Goal: Answer question/provide support

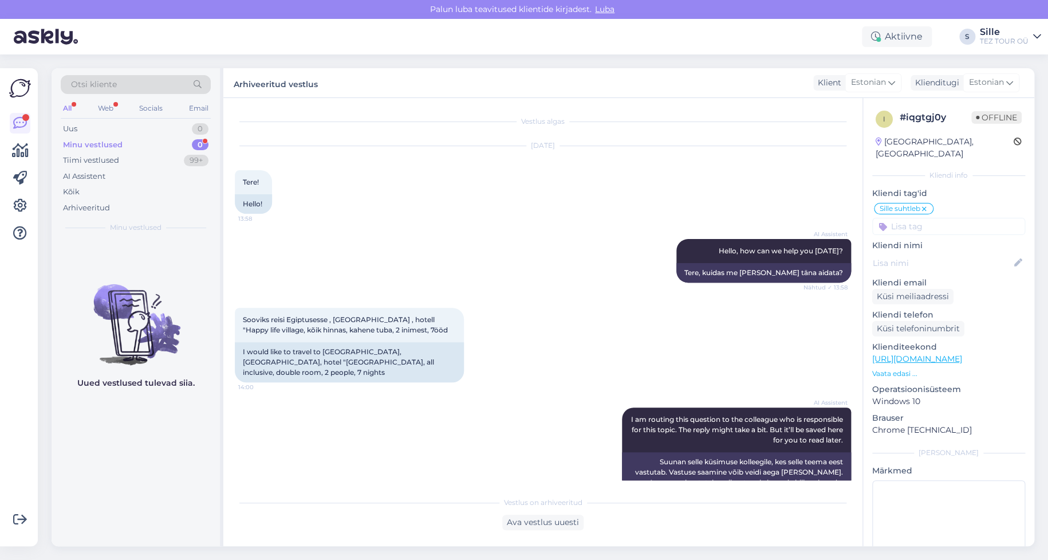
click at [97, 141] on div "Minu vestlused" at bounding box center [93, 144] width 60 height 11
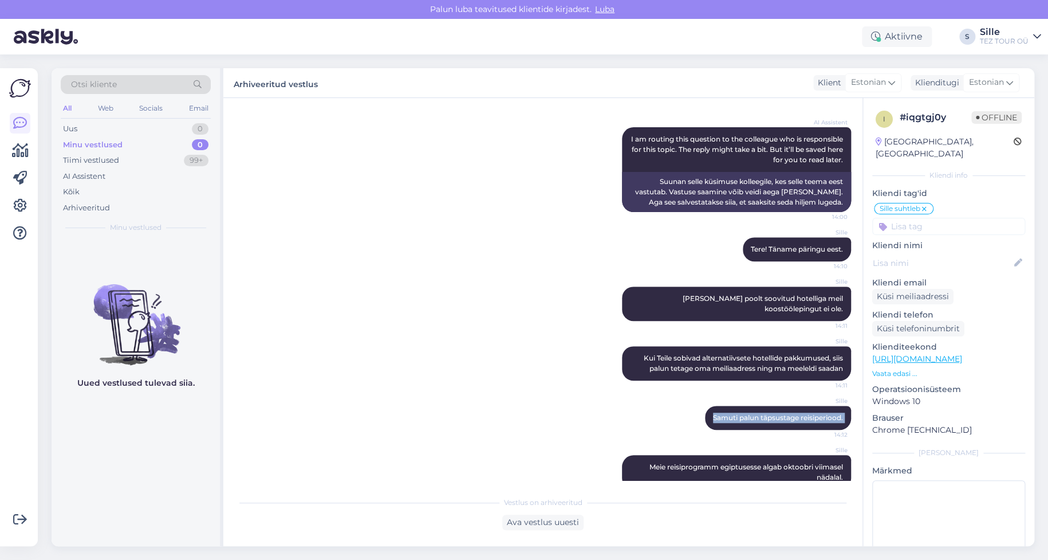
click at [536, 393] on div "Sille Samuti palun täpsustage reisiperiood. 14:12" at bounding box center [543, 417] width 616 height 49
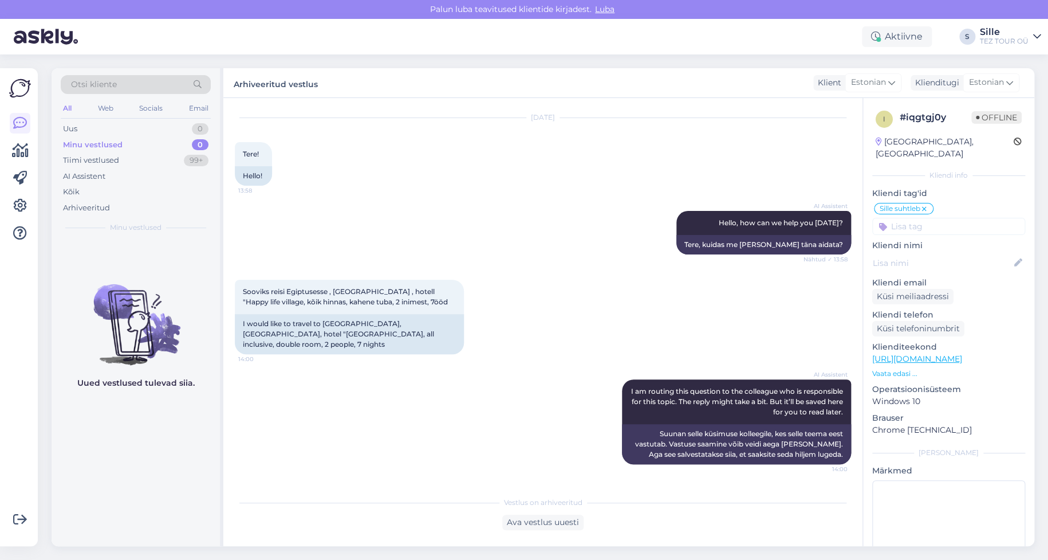
scroll to position [0, 0]
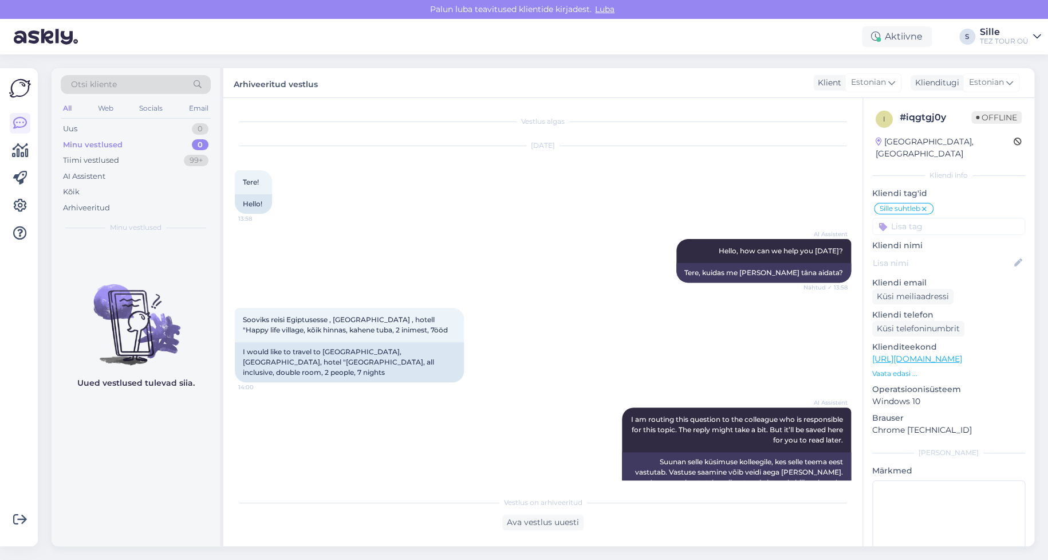
click at [901, 218] on input at bounding box center [948, 226] width 153 height 17
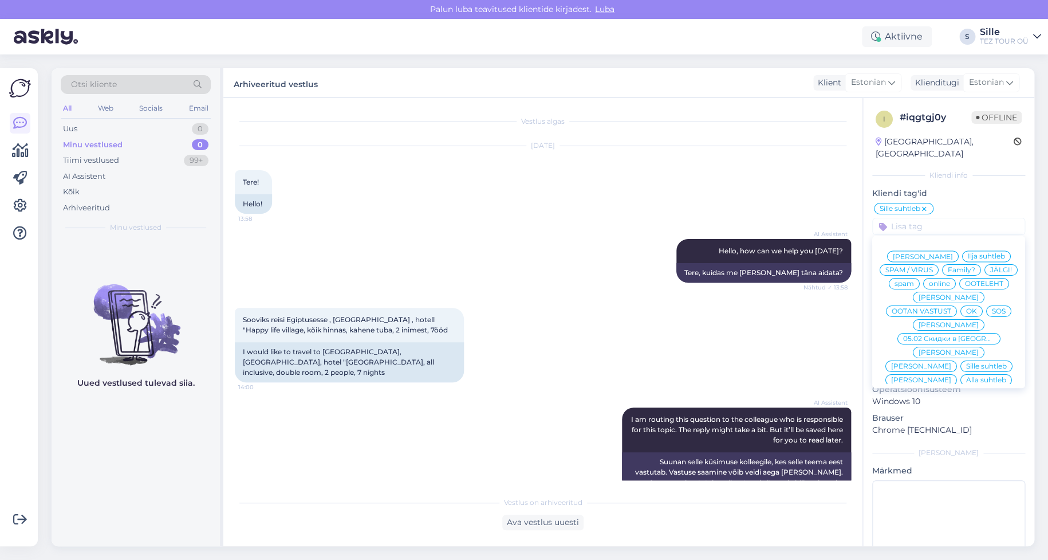
click at [976, 308] on span "OK" at bounding box center [971, 311] width 11 height 7
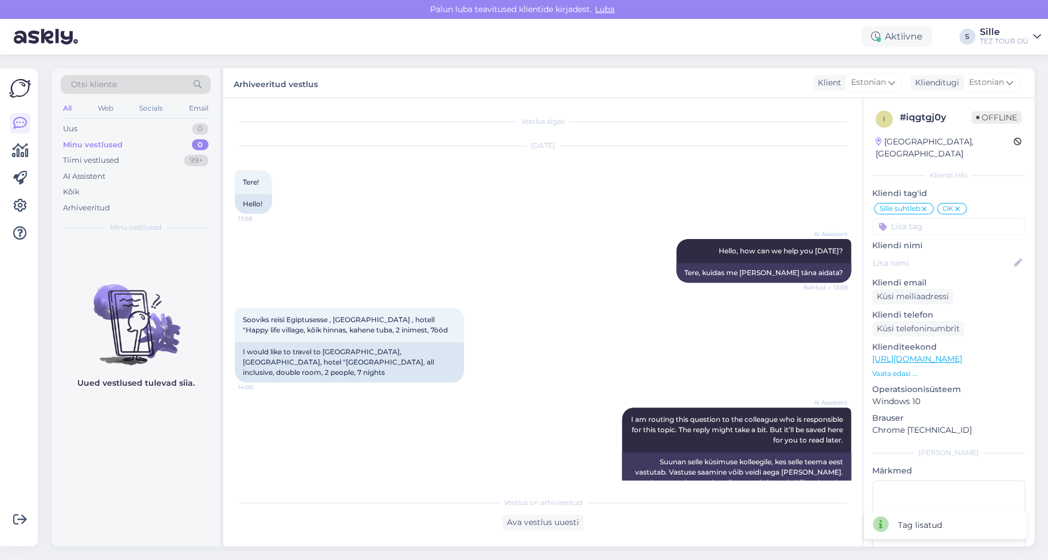
drag, startPoint x: 662, startPoint y: 345, endPoint x: 653, endPoint y: 340, distance: 10.5
click at [660, 343] on div "Sooviks reisi Egiptusesse , [GEOGRAPHIC_DATA] , hotell "Happy life village, kõi…" at bounding box center [543, 345] width 616 height 100
click at [115, 158] on div "Tiimi vestlused" at bounding box center [91, 160] width 56 height 11
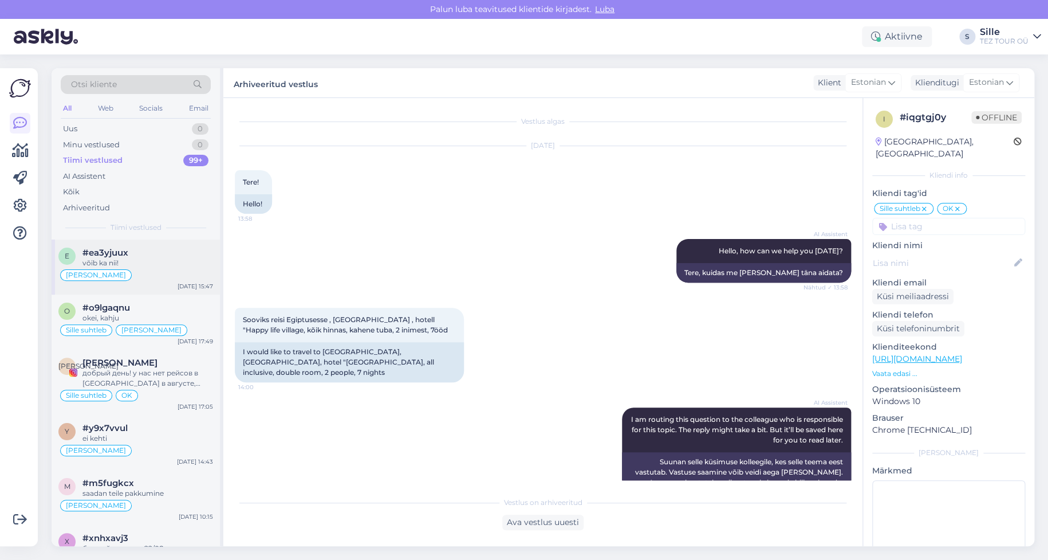
click at [126, 264] on div "võib ka nii!" at bounding box center [147, 263] width 131 height 10
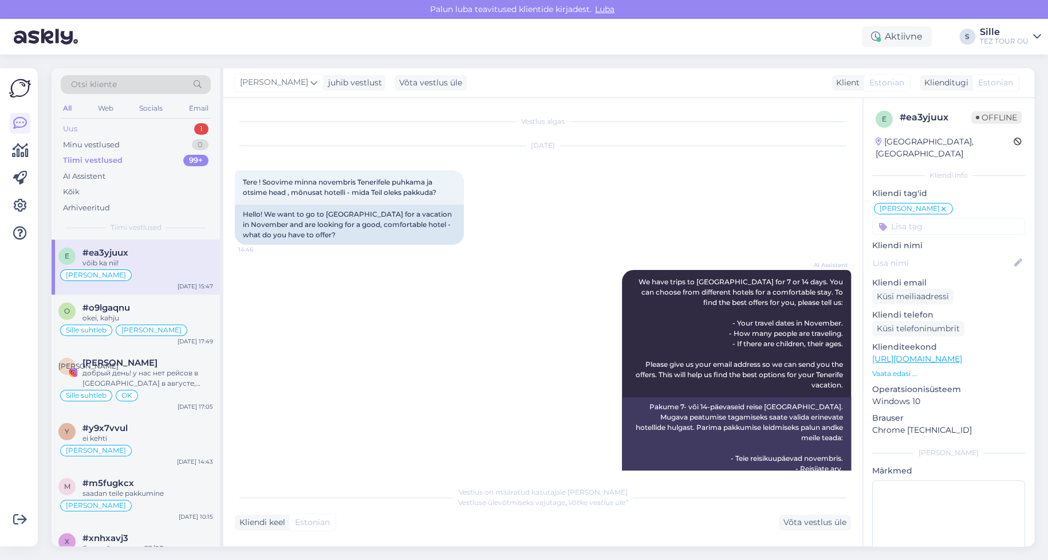
click at [167, 128] on div "Uus 1" at bounding box center [136, 129] width 150 height 16
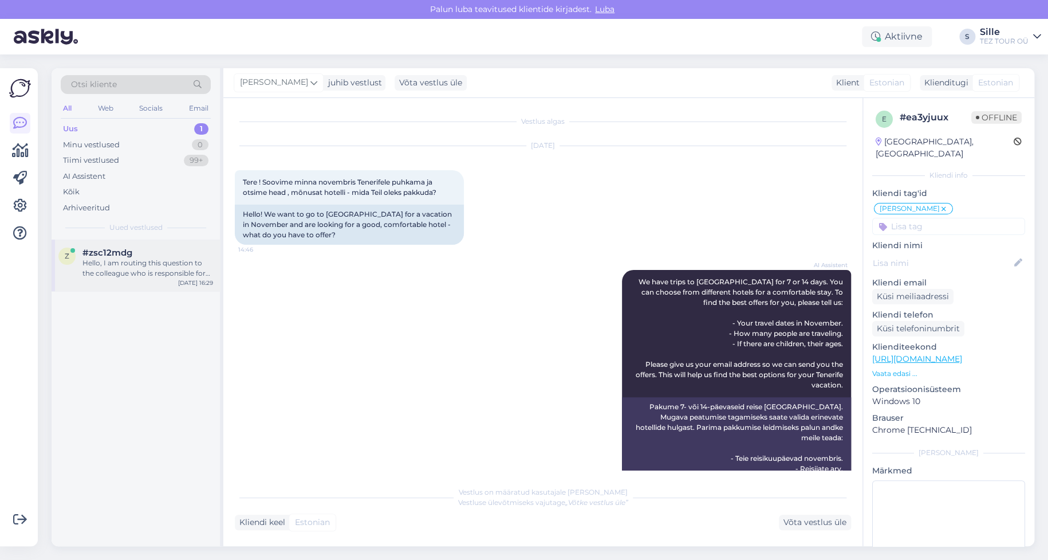
click at [193, 277] on div "z #zsc12mdg Hello, I am routing this question to the colleague who is responsib…" at bounding box center [136, 265] width 168 height 52
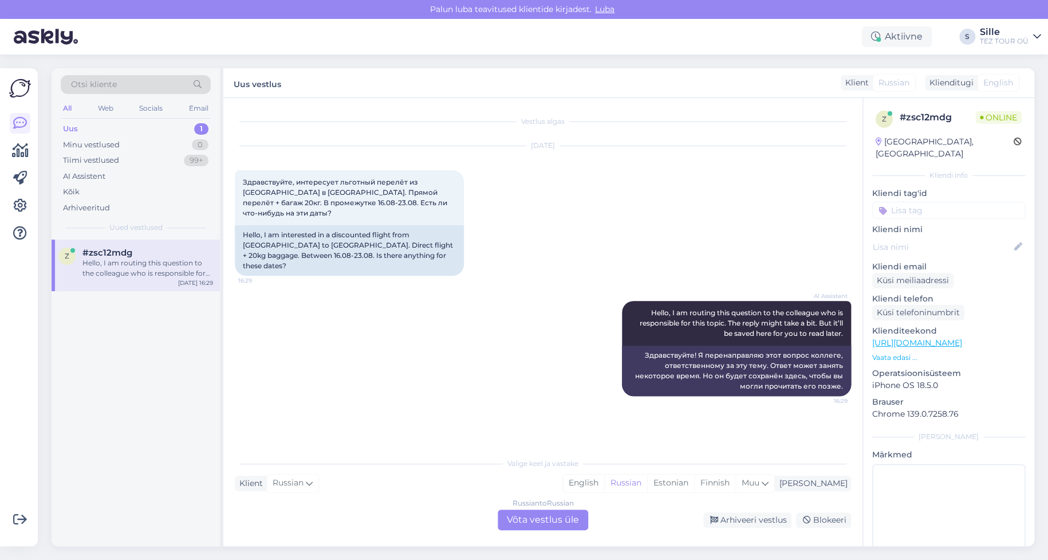
click at [538, 512] on div "Russian to Russian Võta vestlus üle" at bounding box center [543, 519] width 91 height 21
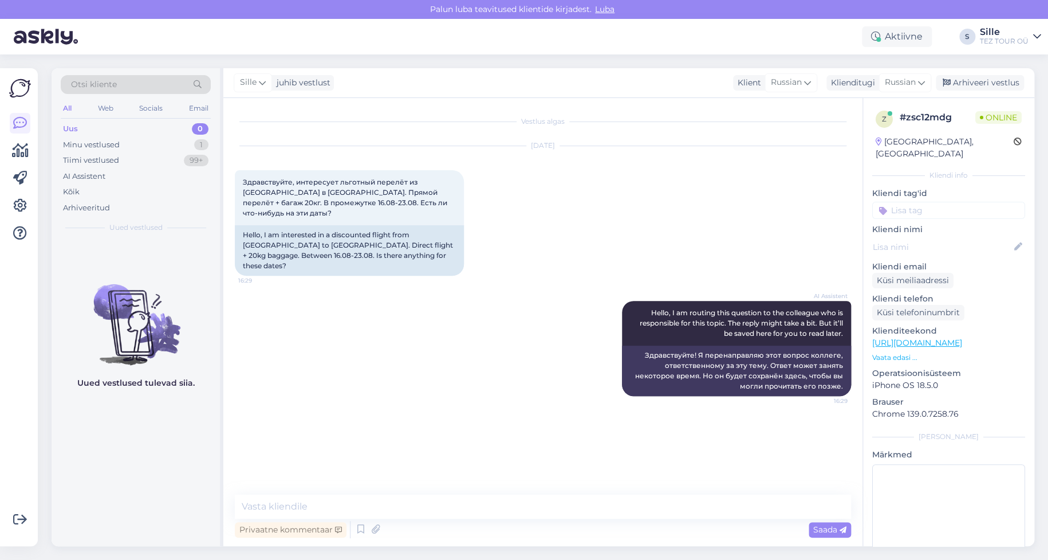
click at [917, 202] on input at bounding box center [948, 210] width 153 height 17
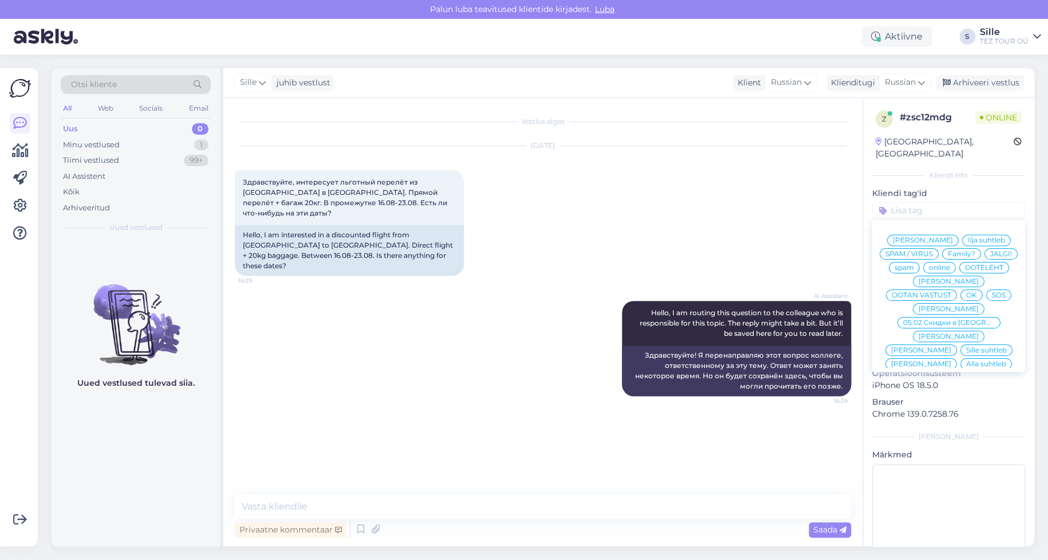
click at [966, 347] on span "Sille suhtleb" at bounding box center [986, 350] width 41 height 7
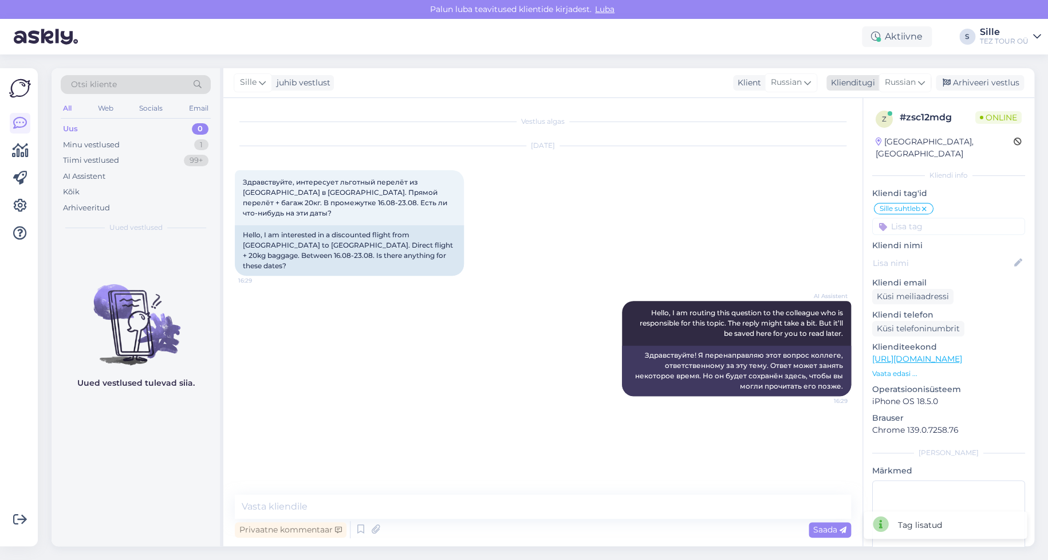
click at [904, 81] on span "Russian" at bounding box center [900, 82] width 31 height 13
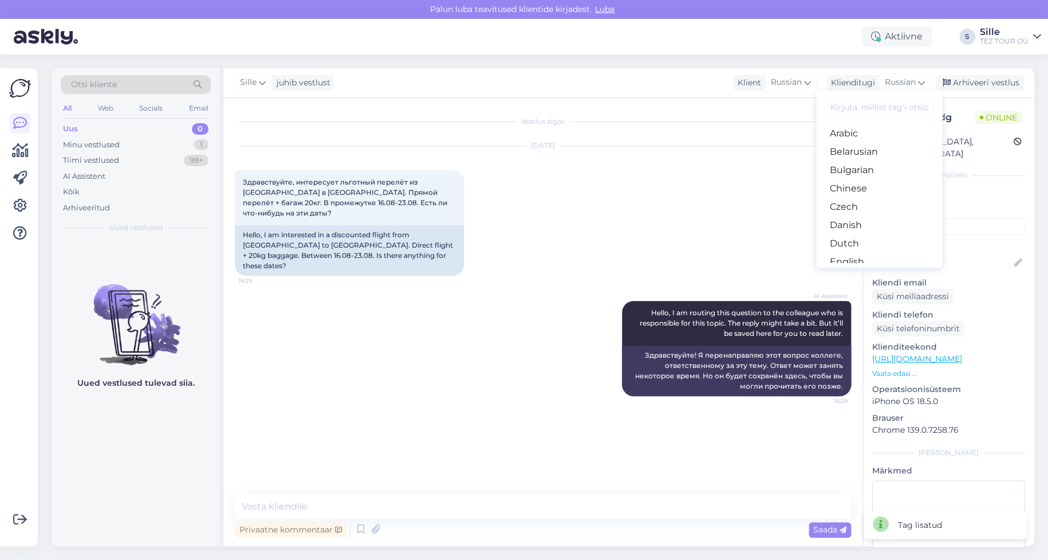
click at [867, 271] on link "Estonian" at bounding box center [879, 280] width 126 height 18
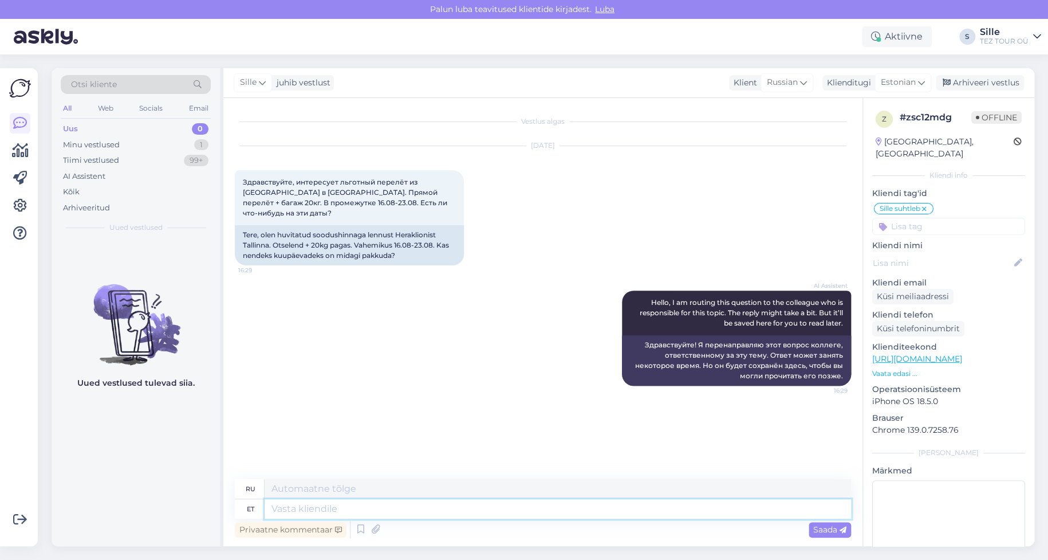
click at [291, 508] on textarea at bounding box center [558, 508] width 587 height 19
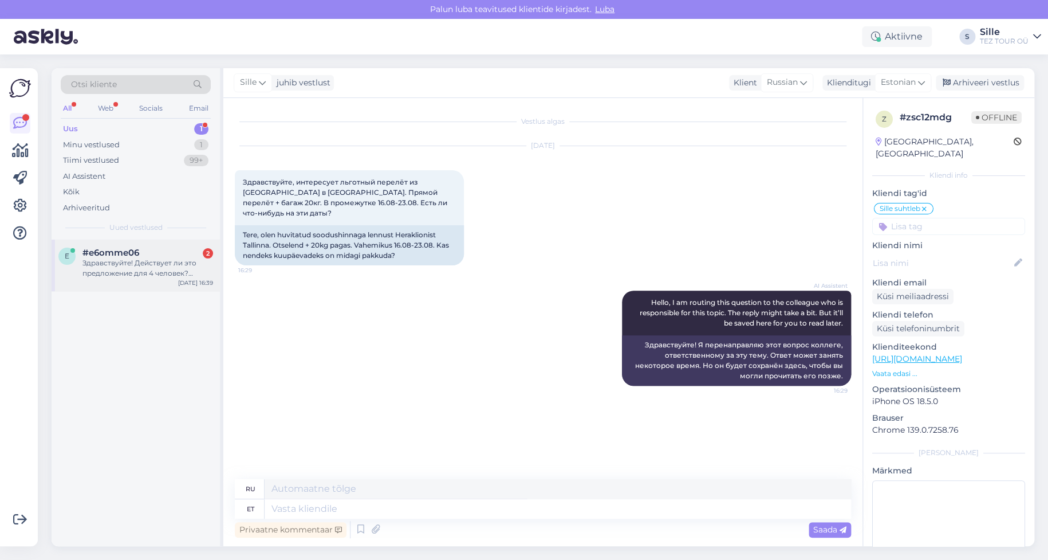
click at [117, 259] on div "Здравствуйте! Действует ли это предложение для 4 человек? Спасибо!" at bounding box center [147, 268] width 131 height 21
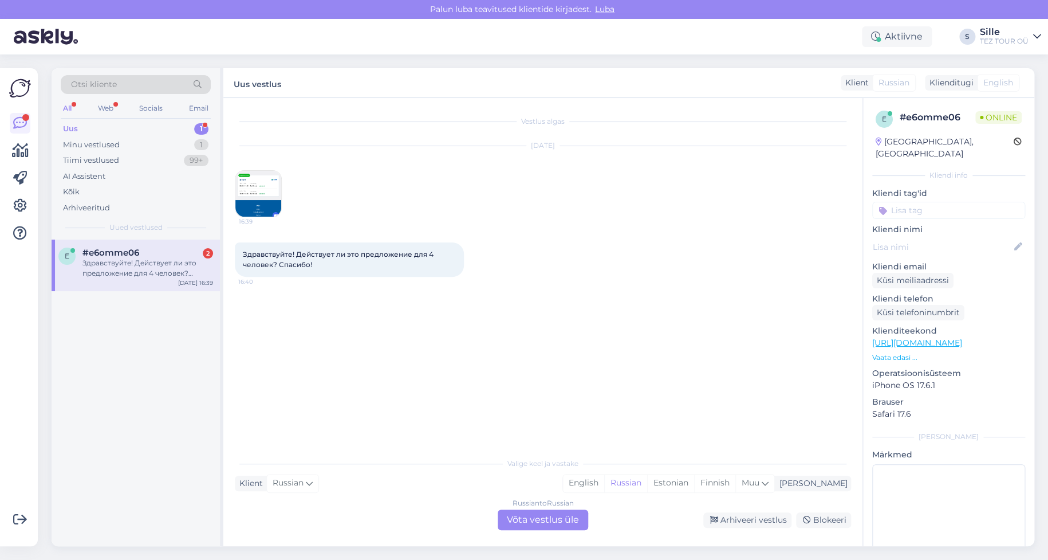
click at [545, 515] on div "Russian to Russian Võta vestlus üle" at bounding box center [543, 519] width 91 height 21
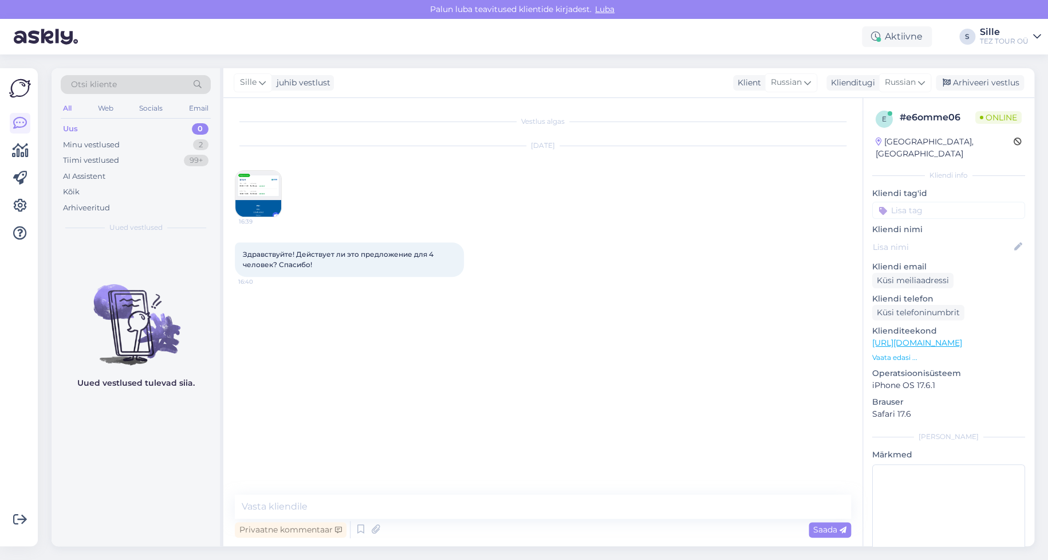
click at [913, 202] on input at bounding box center [948, 210] width 153 height 17
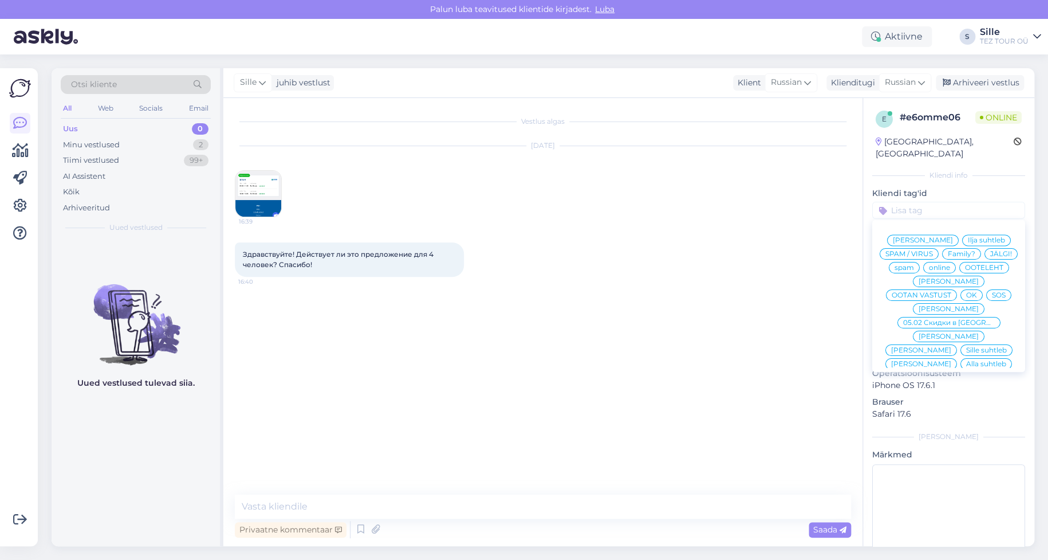
drag, startPoint x: 915, startPoint y: 334, endPoint x: 878, endPoint y: 340, distance: 38.2
click at [966, 347] on span "Sille suhtleb" at bounding box center [986, 350] width 41 height 7
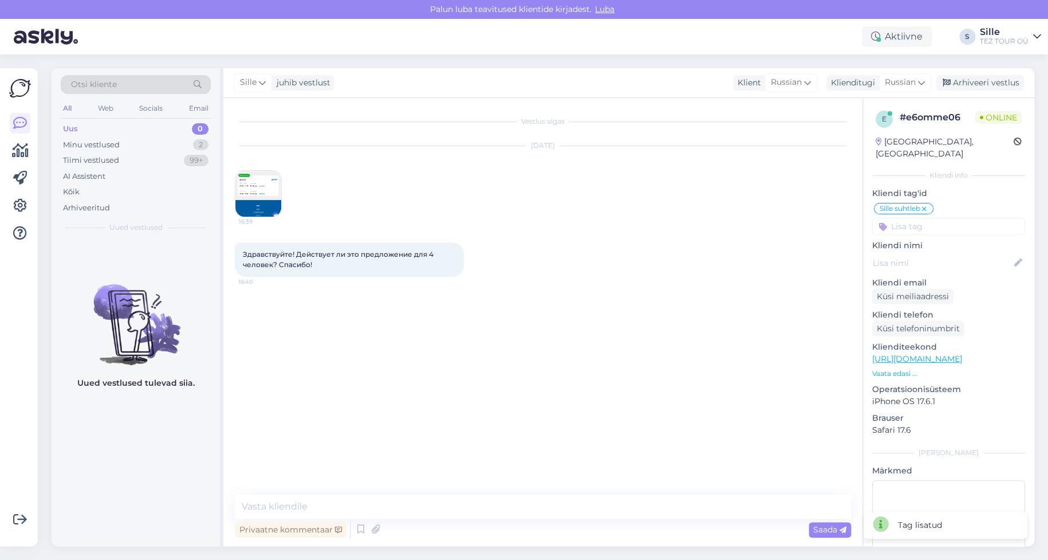
click at [268, 199] on img at bounding box center [258, 194] width 46 height 46
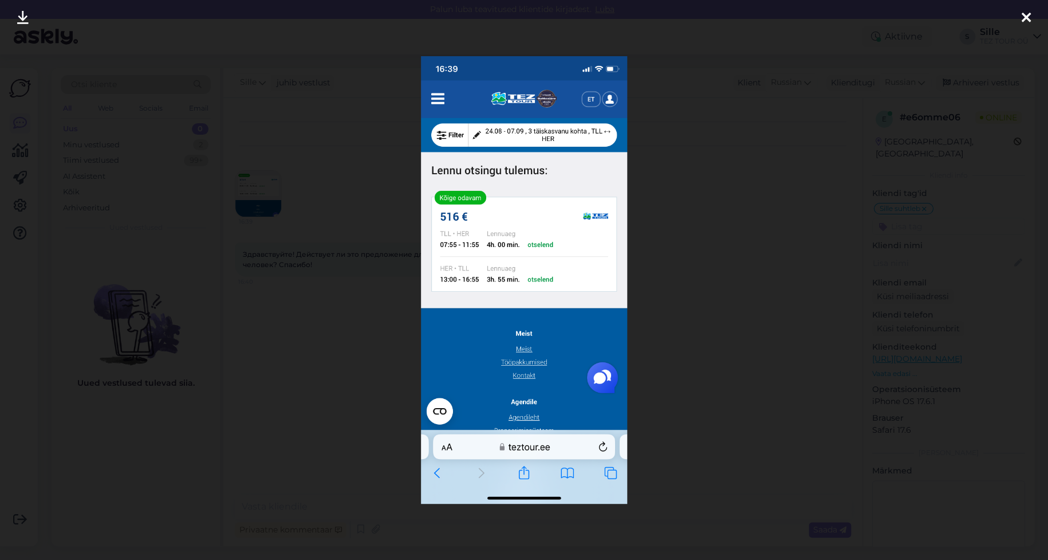
drag, startPoint x: 1026, startPoint y: 18, endPoint x: 1023, endPoint y: 24, distance: 7.2
click at [1025, 18] on icon at bounding box center [1026, 18] width 9 height 15
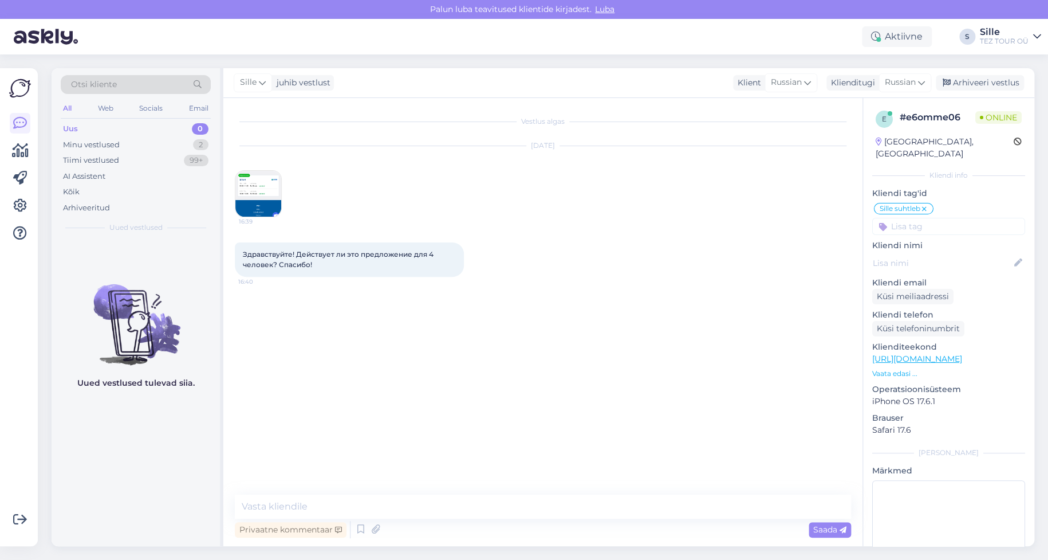
click at [913, 218] on input at bounding box center [948, 226] width 153 height 17
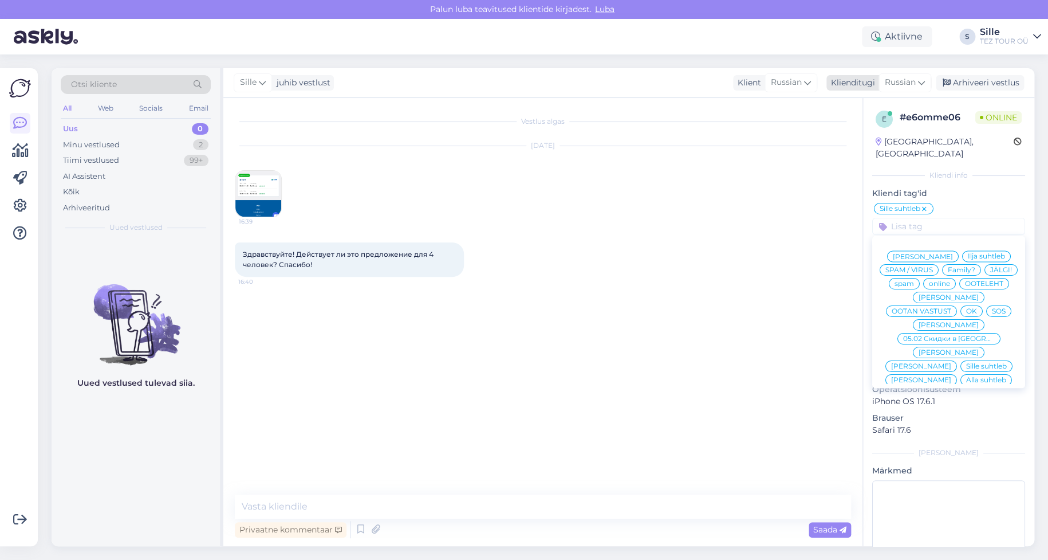
click at [903, 78] on span "Russian" at bounding box center [900, 82] width 31 height 13
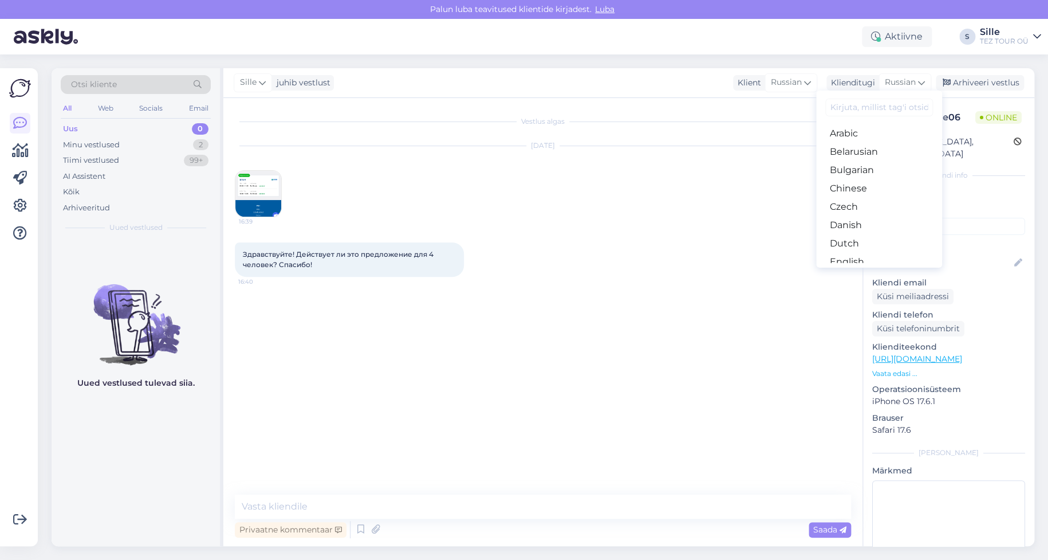
click at [852, 271] on link "Estonian" at bounding box center [879, 280] width 126 height 18
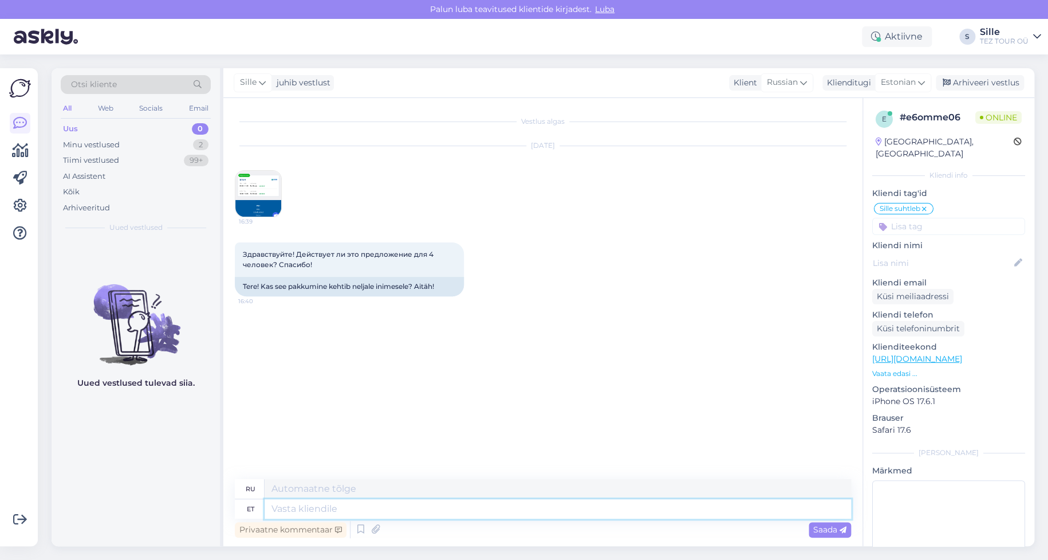
click at [311, 512] on textarea at bounding box center [558, 508] width 587 height 19
type textarea "Y"
type textarea "Tere!"
type textarea "Привет!"
type textarea "Tere! [GEOGRAPHIC_DATA]"
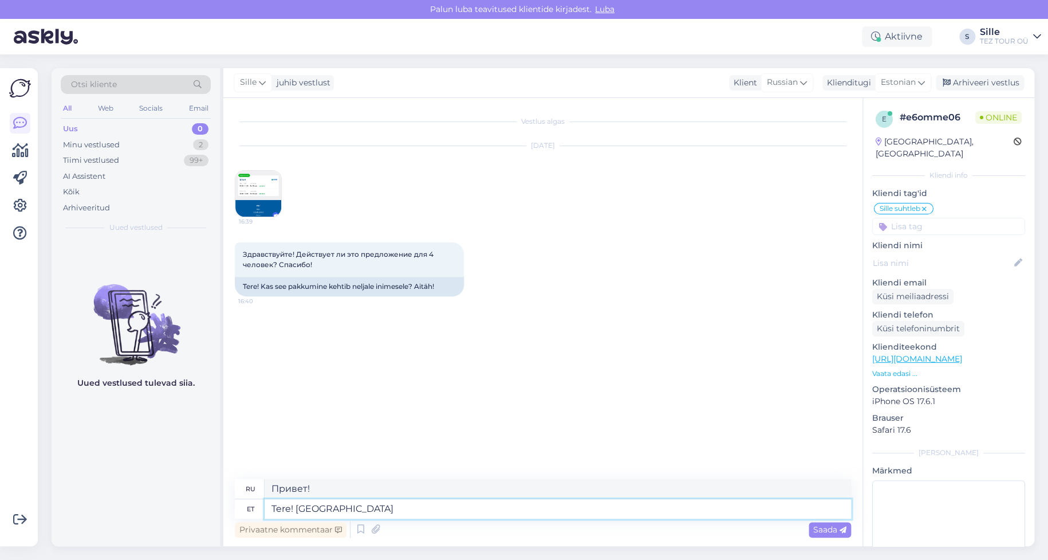
type textarea "Здравствуйте! Пожалуйста."
type textarea "Tere! Palun ootake"
type textarea "Здравствуйте! Пожалуйста, подождите."
type textarea "Tere! Palun ootake 1"
type textarea "Здравствуйте! Пожалуйста, подождите 1"
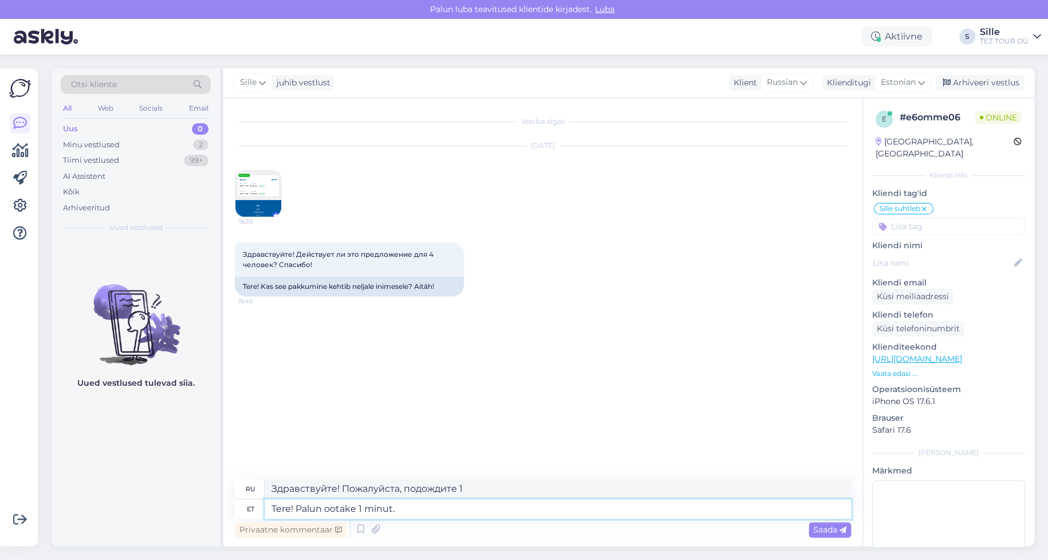
type textarea "Tere! Palun ootake 1 minut."
type textarea "Здравствуйте! Подождите, пожалуйста, 1 минуту."
type textarea "Tere! Palun ootake 1 minut. Kohe"
type textarea "Здравствуйте! Пожалуйста, подождите минуту. Сейчас"
type textarea "Tere! Palun ootake 1 minut. Kohe vaatan ja"
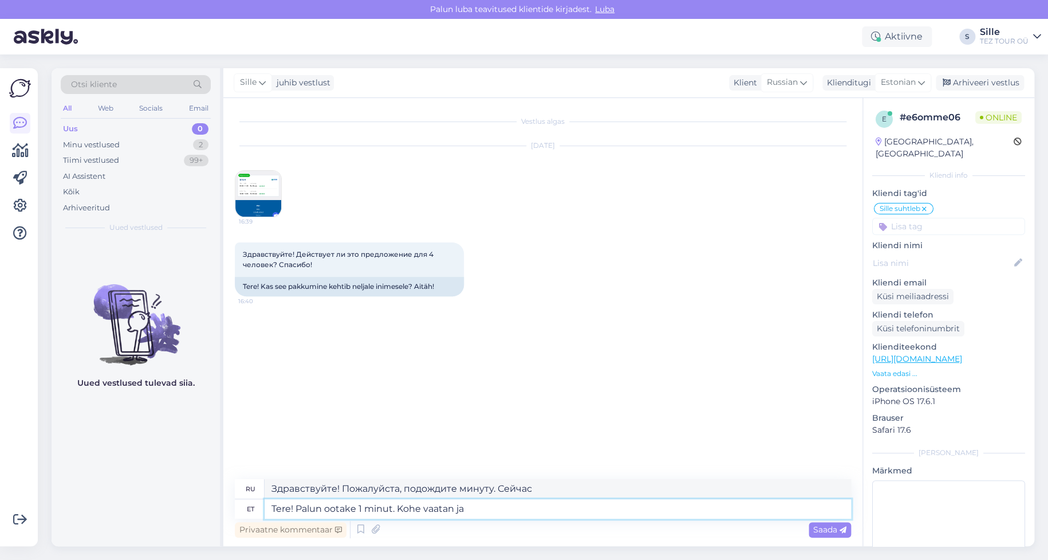
type textarea "Здравствуйте! Подождите, пожалуйста, минуту. Я сейчас проверю."
type textarea "Tere! Palun ootake 1 minut. Kohe vaatan ja"
type textarea "Здравствуйте! Подождите, пожалуйста, минуту. Я проверю и..."
type textarea "Tere! Palun ootake 1 minut. Kohe vaatan ja"
type textarea "Здравствуйте! Подождите, пожалуйста, минуту. Я проверю и..."
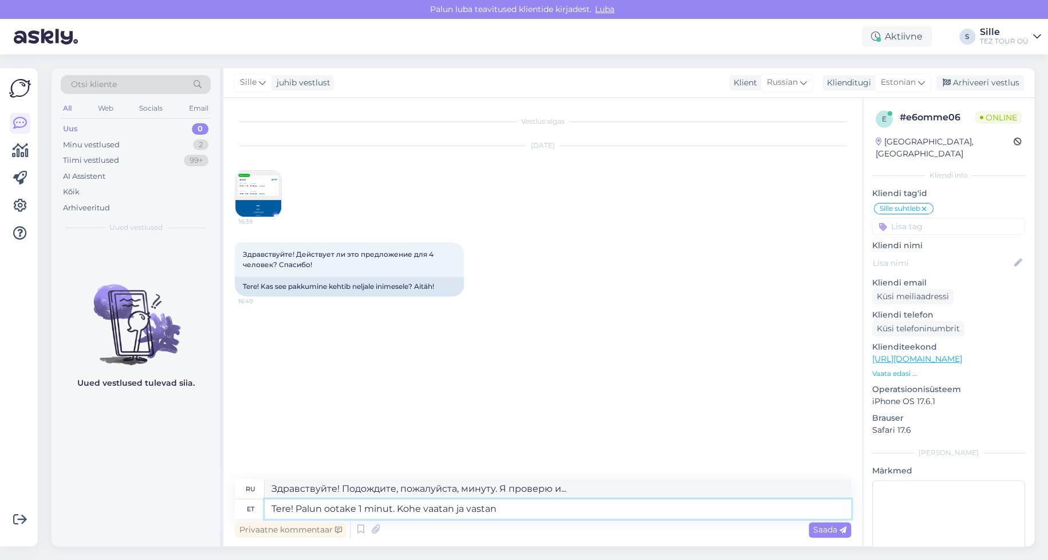
type textarea "Tere! Palun ootake 1 minut. Kohe vaatan ja vastan"
type textarea "Здравствуйте! Подождите, пожалуйста, минуту. Я проверю и сразу же отвечу."
type textarea "Tere! Palun ootake 1 minut. Kohe vaatan ja vastan"
click at [837, 524] on span "Saada" at bounding box center [829, 529] width 33 height 10
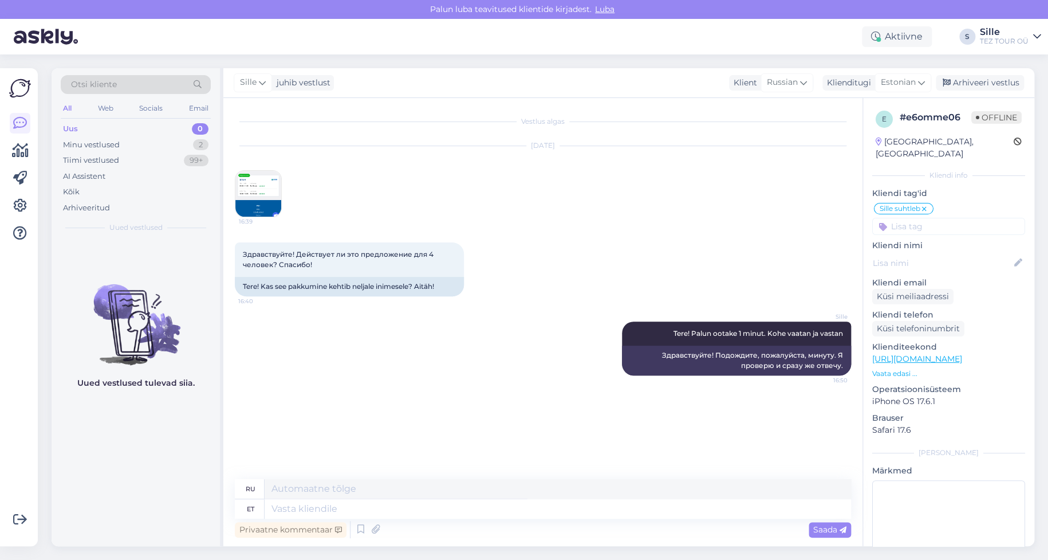
click at [257, 198] on img at bounding box center [258, 194] width 46 height 46
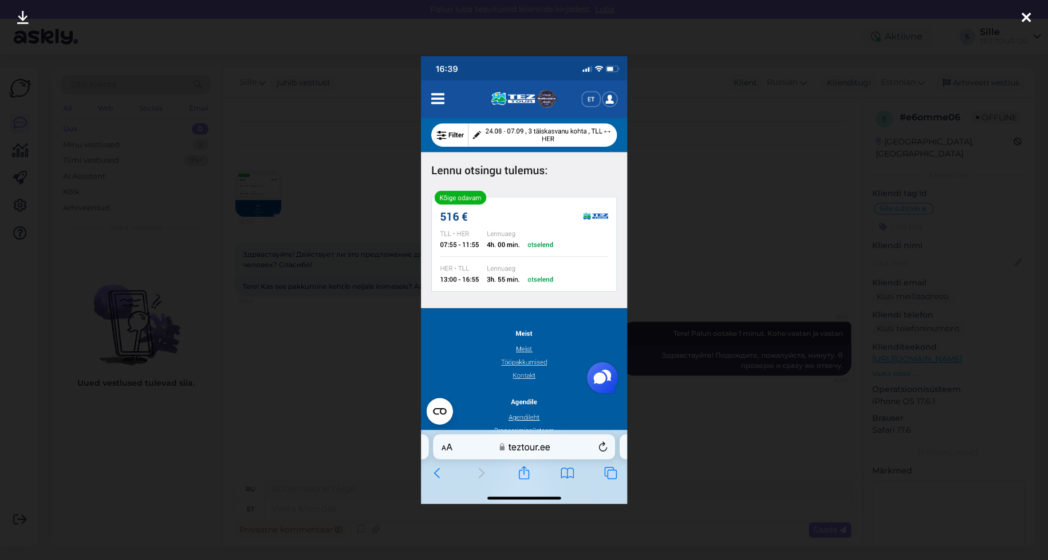
click at [1023, 14] on icon at bounding box center [1026, 18] width 9 height 15
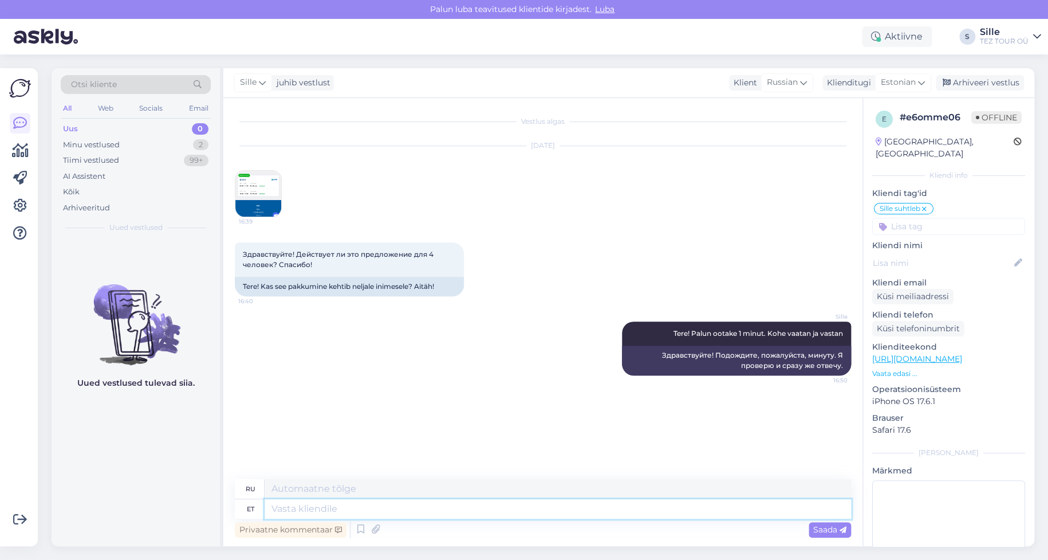
click at [305, 513] on textarea at bounding box center [558, 508] width 587 height 19
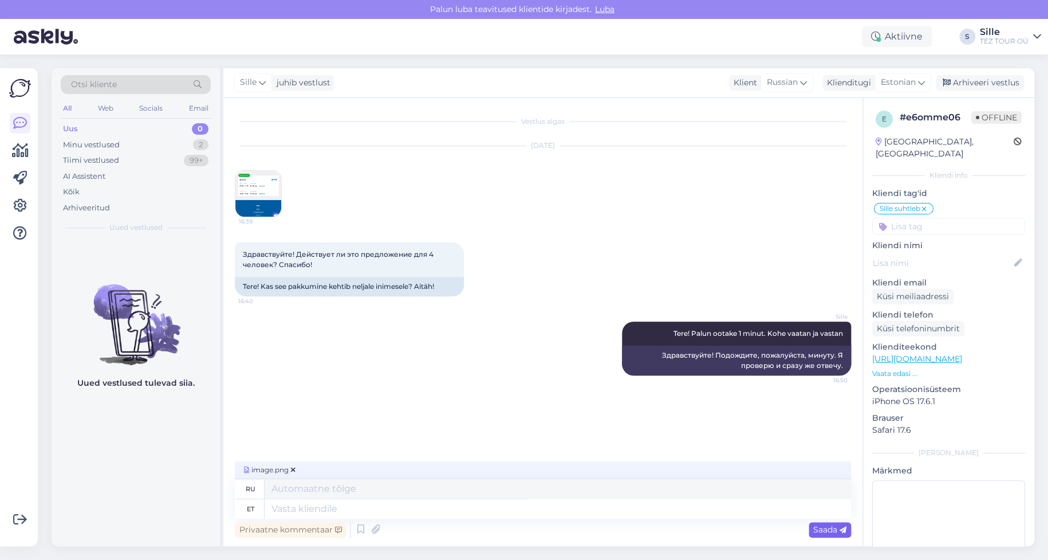
click at [810, 528] on div "Saada" at bounding box center [830, 529] width 42 height 15
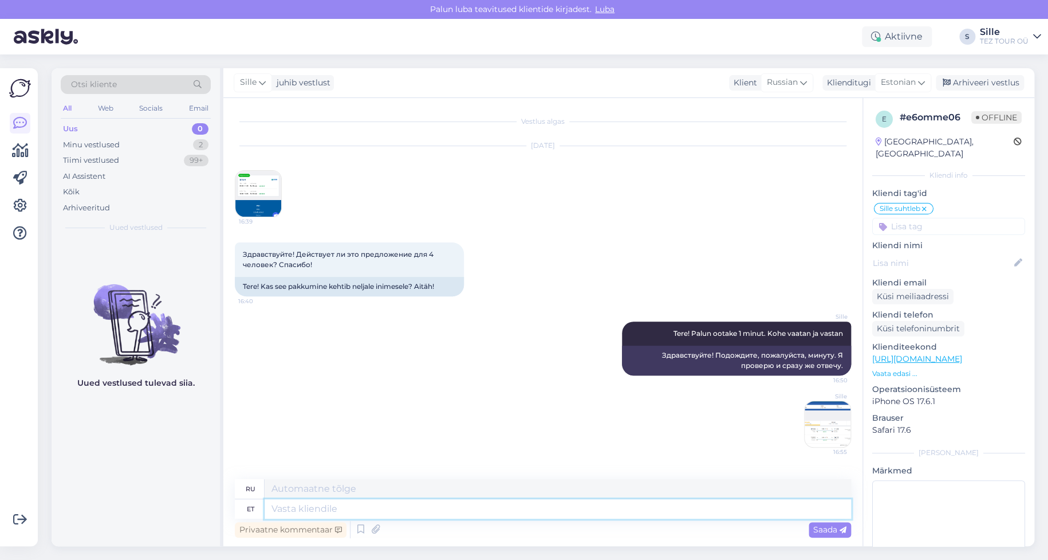
click at [297, 515] on textarea at bounding box center [558, 508] width 587 height 19
type textarea "Tere!"
type textarea "Привет!"
type textarea "Tere! Tänamee"
type textarea "Привет! [GEOGRAPHIC_DATA]."
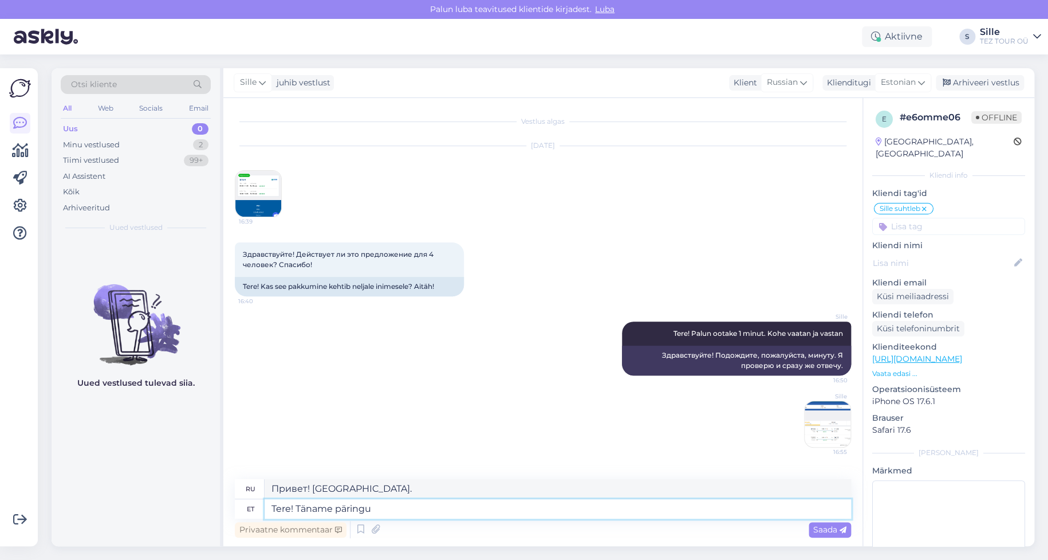
type textarea "Tere! Täname päringu"
type textarea "Здравствуйте! Спасибо за ваш запрос."
type textarea "Tere! Täname päringu eest. [GEOGRAPHIC_DATA] i"
type textarea "Здравствуйте! Спасибо за ваш запрос. На четыре"
type textarea "Tere! Täname päringu eest. Neljale inimesele"
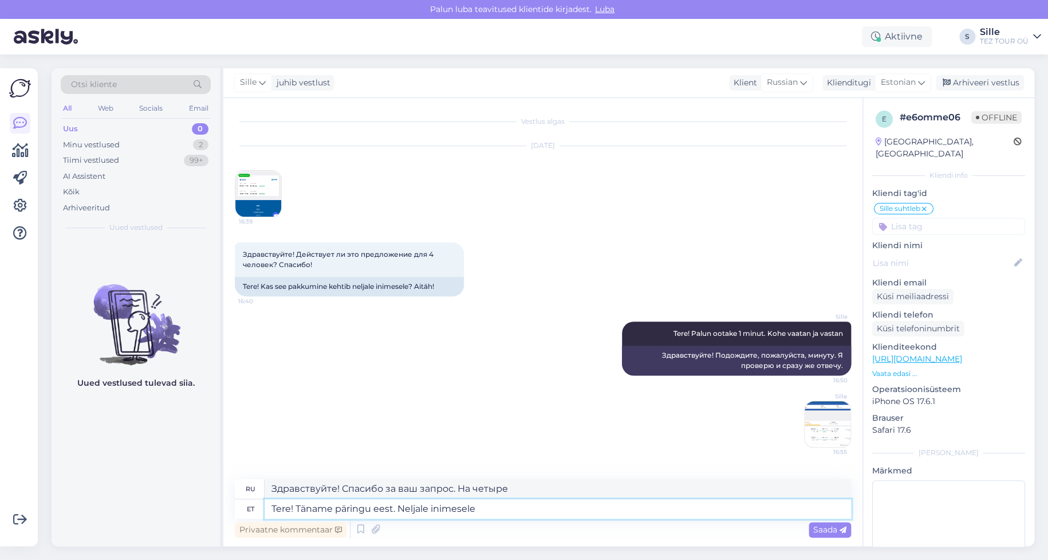
type textarea "Здравствуйте! Спасибо за ваш запрос. На четверых."
type textarea "Tere! Täname päringu eest. Neljale inimesele kokku"
type textarea "Здравствуйте! Спасибо за ваш запрос. Всего на четверых."
type textarea "Tere! Täname päringu eest. Neljale inimesele kokku 516"
type textarea "Здравствуйте! Спасибо за ваш запрос. Итого на четверых: 516."
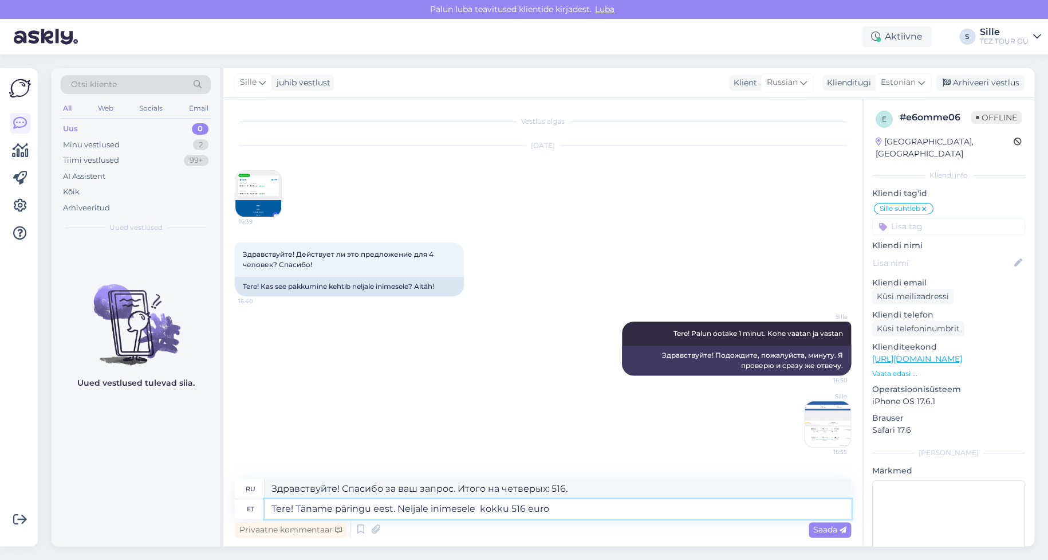
type textarea "Tere! Täname päringu eest. Neljale inimesele kokku 516 euro"
type textarea "Здравствуйте! Спасибо за ваш запрос. Итого на четверых: 516 евро."
type textarea "Tere! Täname päringu eest. Neljale inimesele kokku 516 euro ( s"
type textarea "Здравствуйте! Спасибо за ваш запрос. Итого на четверых 516 евро ("
type textarea "Tere! Täname päringu eest. Neljale inimesele kokku 516 euro ( sisaldub"
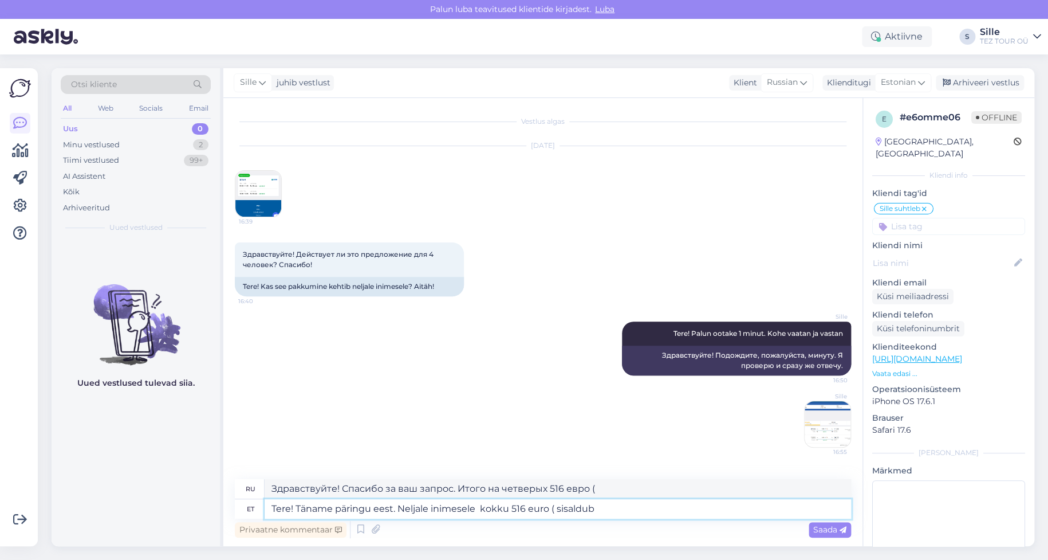
type textarea "Здравствуйте! Спасибо за ваш запрос. Итого на четверых 516 евро (включая"
type textarea "Tere! Täname päringu eest. Neljale inimesele kokku 516 euro ( sisaldub pagas"
type textarea "Здравствуйте! Спасибо за ваш запрос. Итого на четверых 516 евро (включая багаж)."
type textarea "Tere! Täname päringu eest. Neljale inimesele kokku 516 euro ( sisaldub pagas 23"
type textarea "Здравствуйте! Спасибо за ваш запрос. Итого на четверых 516 евро (включая багаж …"
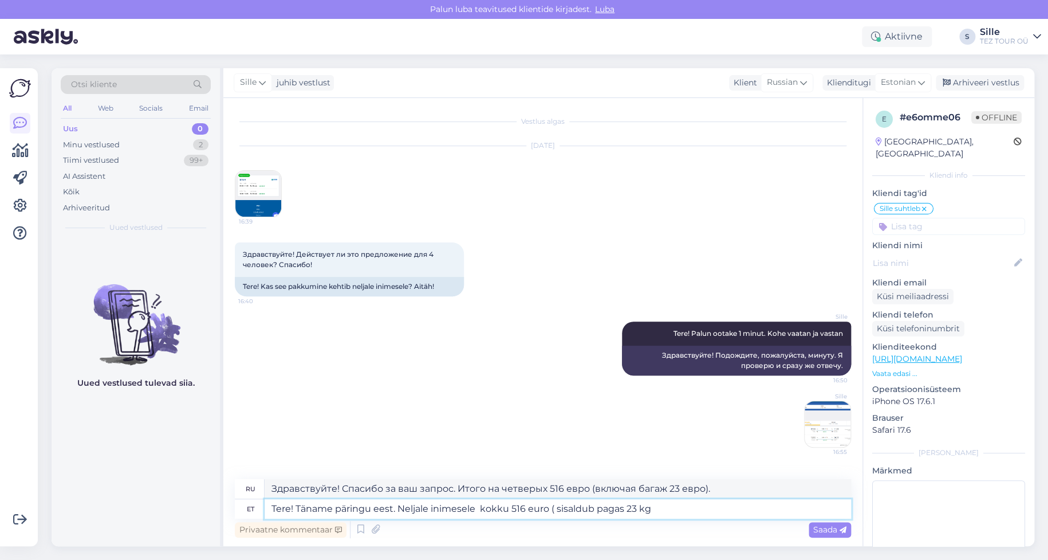
type textarea "Tere! Täname päringu eest. Neljale inimesele kokku 516 euro ( sisaldub pagas 23…"
type textarea "Здравствуйте! Спасибо за ваш запрос. Итого на четверых 516 евро (включая багаж …"
type textarea "Tere! Täname päringu eest. Neljale inimesele kokku 516 euro ( sisaldub pagas 23…"
type textarea "Здравствуйте! Спасибо за ваш запрос. Итого на четверых 516 евро (включая багаж …"
type textarea "Tere! Täname päringu eest. Neljale inimesele kokku 516 euro ( sisaldub pagas 23…"
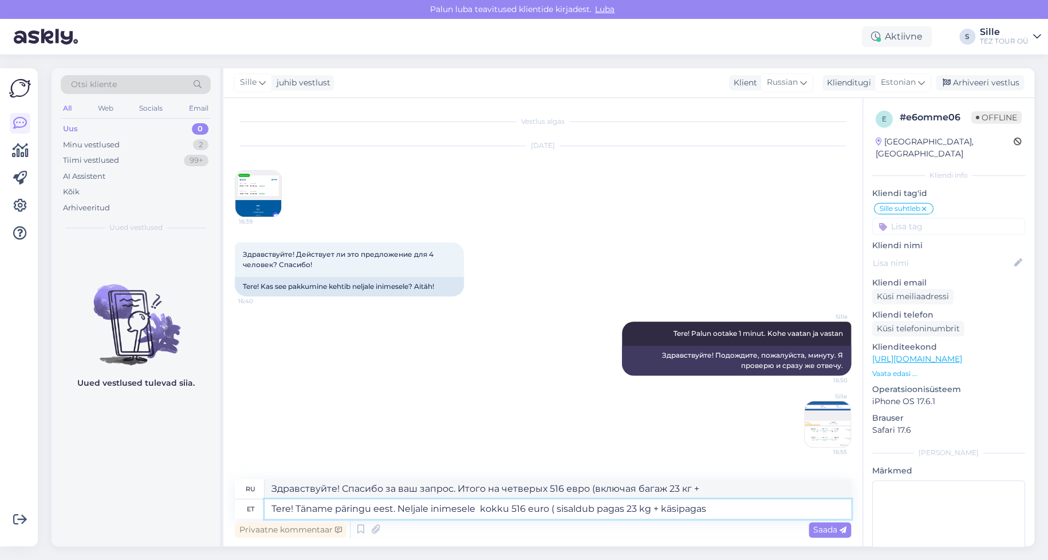
type textarea "Здравствуйте! Спасибо за ваш запрос. Итого 516 евро на четверых (включая багаж …"
type textarea "Tere! Täname päringu eest. Neljale inimesele kokku 516 euro ( sisaldub pagas 23…"
type textarea "Здравствуйте! Спасибо за ваш запрос. Итого 516 евро на четверых (включая багаж …"
type textarea "Tere! Täname päringu eest. Neljale inimesele kokku 516 euro ( sisaldub pagas 23…"
type textarea "Здравствуйте! Спасибо за ваш запрос. Итого 516 евро на четверых (включая багаж …"
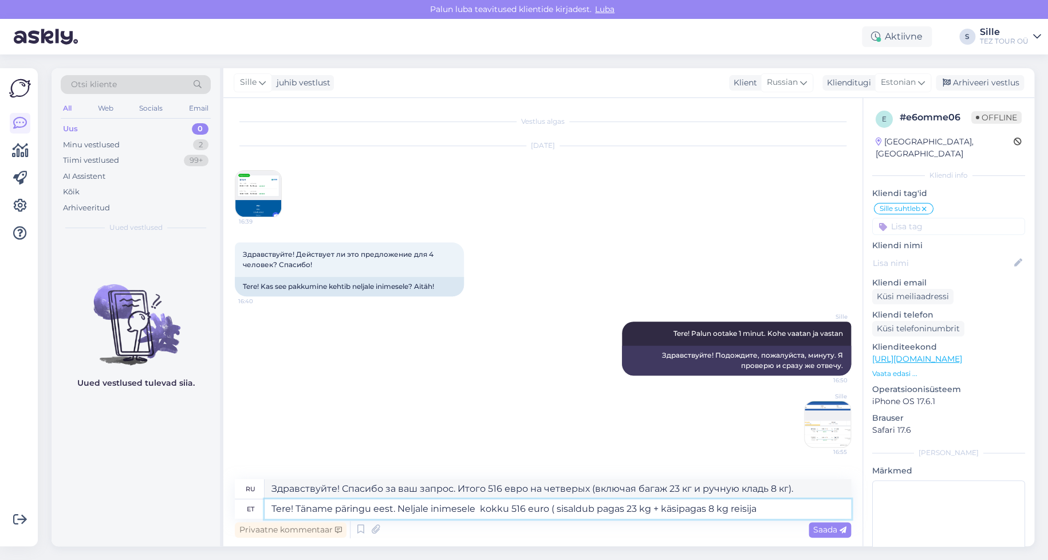
type textarea "Tere! Täname päringu eest. Neljale inimesele kokku 516 euro ( sisaldub pagas 23…"
type textarea "Здравствуйте! Спасибо за ваш запрос. Итого 516 евро на четверых (включая багаж …"
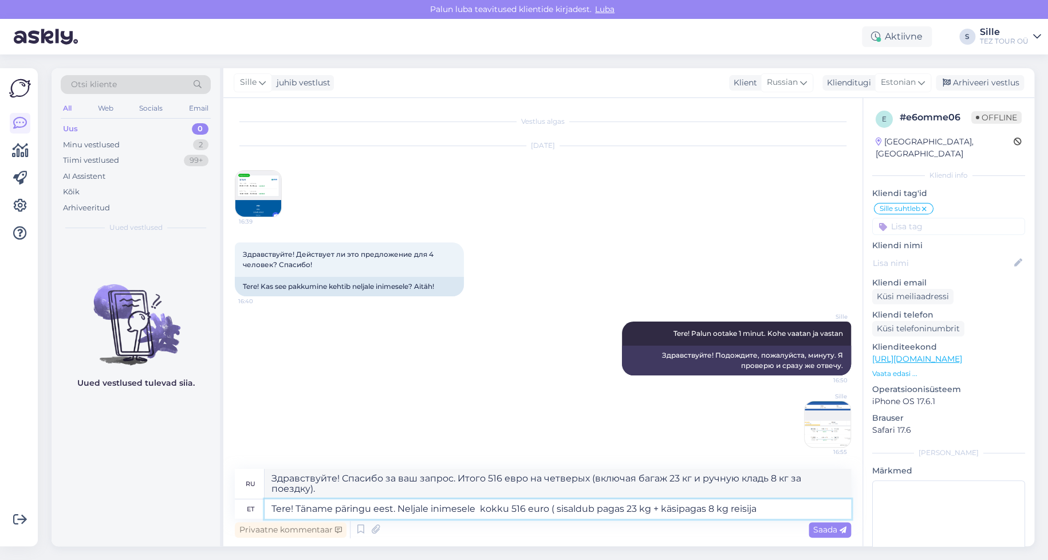
type textarea "Tere! Täname päringu eest. Neljale inimesele kokku 516 euro ( sisaldub pagas 23…"
type textarea "Здравствуйте! Спасибо за ваш запрос. Итого 516 евро на четверых (включая багаж …"
type textarea "Tere! Täname päringu eest. Neljale inimesele kokku 516 euro ( sisaldub pagas 23…"
type textarea "Здравствуйте! Спасибо за ваш запрос. Итого на четверых 516 евро (включая багаж …"
type textarea "Tere! Täname päringu eest. Neljale inimesele kokku 516 euro ( sisaldub pagas 23…"
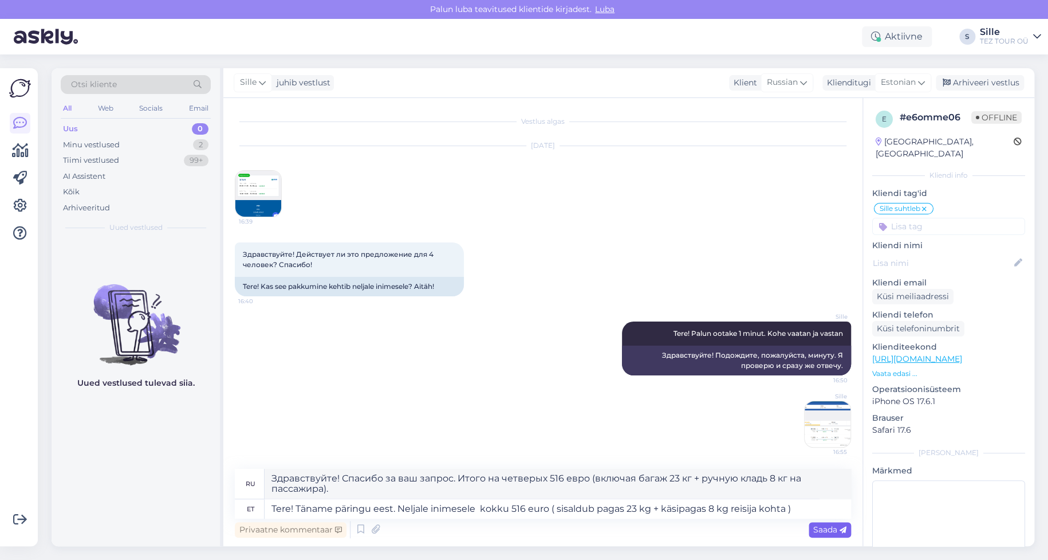
click at [834, 526] on span "Saada" at bounding box center [829, 529] width 33 height 10
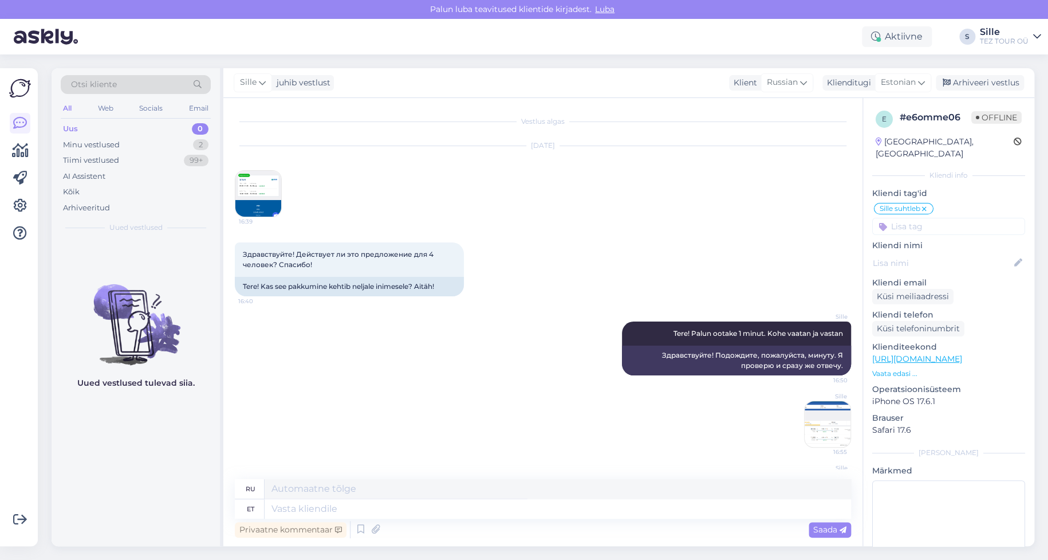
scroll to position [91, 0]
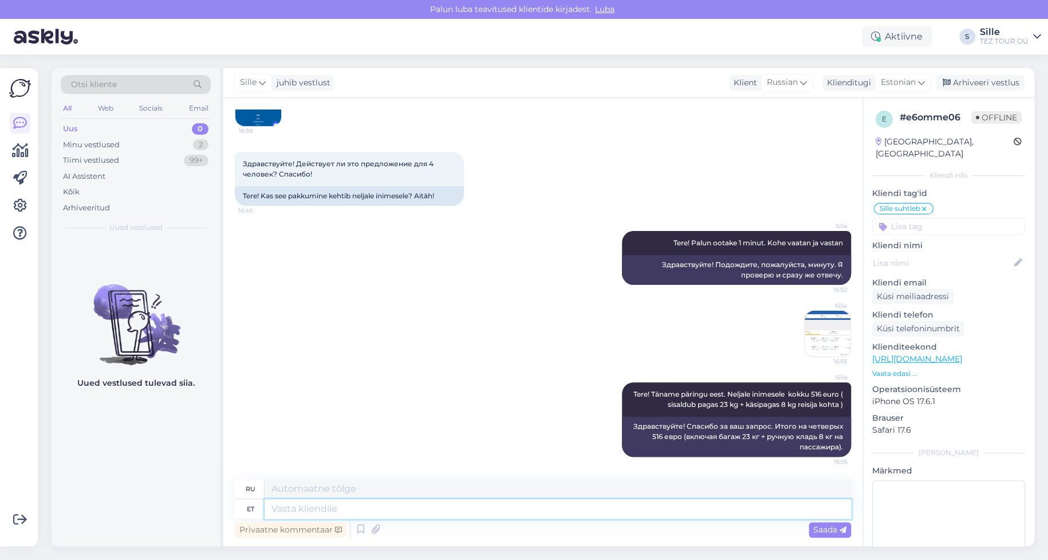
drag, startPoint x: 324, startPoint y: 498, endPoint x: 325, endPoint y: 504, distance: 5.8
click at [325, 504] on textarea at bounding box center [558, 508] width 587 height 19
type textarea "B"
type textarea "Б"
type textarea "Broneerimiseks"
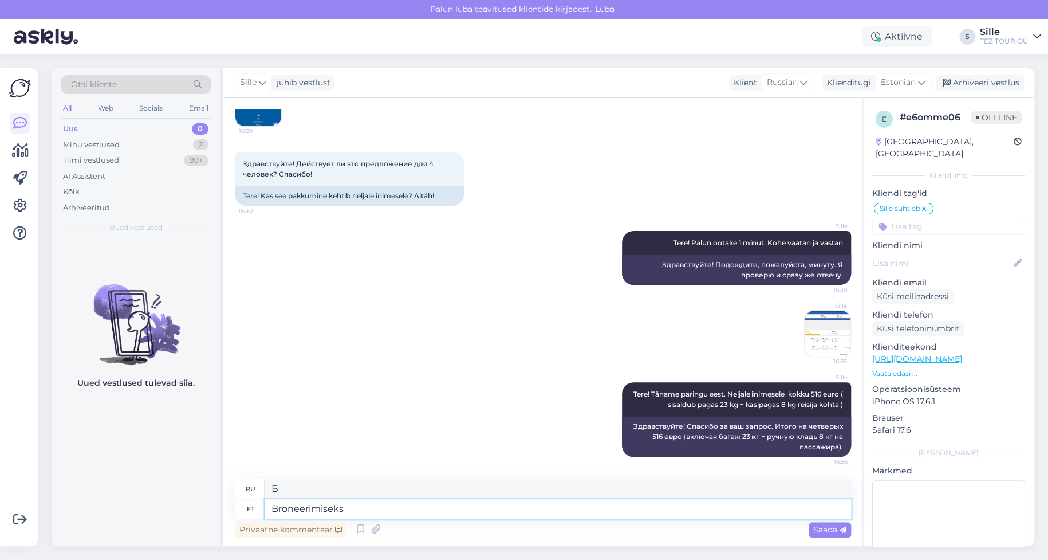
type textarea "Для бронирования"
type textarea "Broneerimiseks palun"
type textarea "Для бронирования, пожалуйста"
type textarea "Broneerimiseks palun kirjutage r"
type textarea "Чтобы сделать заказ, пожалуйста, напишите"
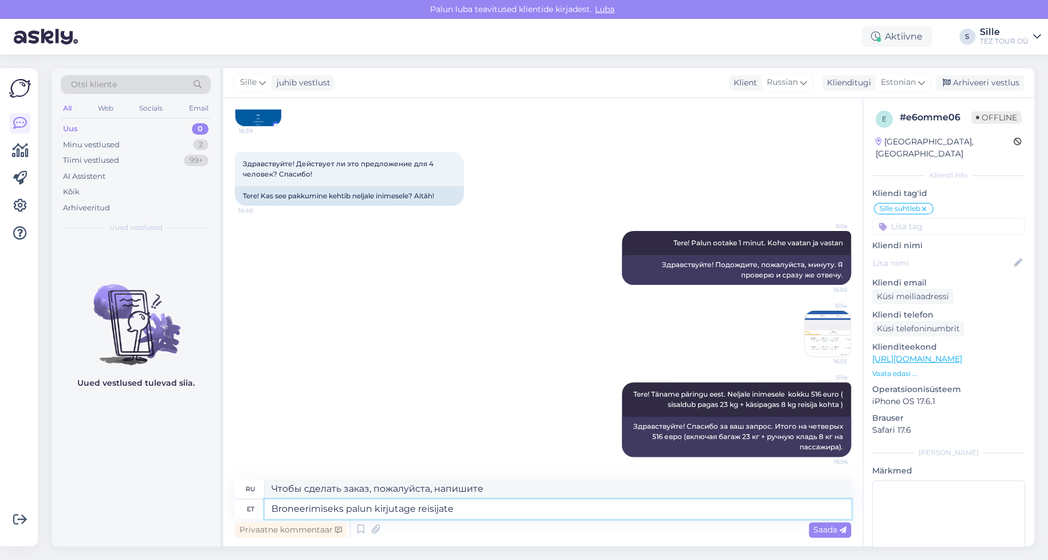
type textarea "Broneerimiseks palun kirjutage reisijate"
type textarea "Чтобы сделать заказ, пожалуйста, напишите количество пассажиров."
type textarea "Broneerimiseks palun kirjutage reisijate nimed, s"
type textarea "Чтобы сделать заказ, пожалуйста, напишите имена пассажиров,"
type textarea "Broneerimiseks palun kirjutage reisijate nimed, sünniaeg,"
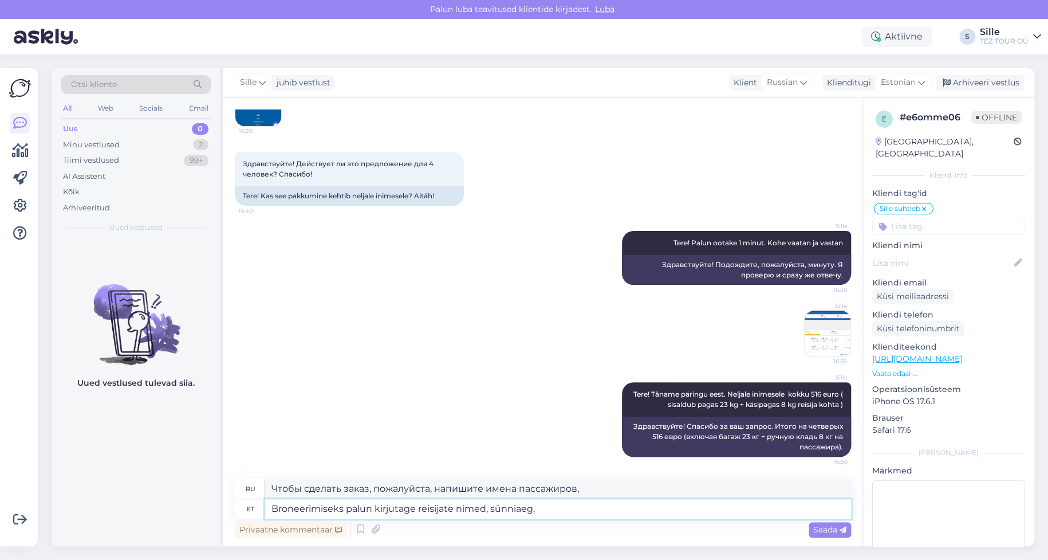
type textarea "Для бронирования, пожалуйста, напишите имена и даты рождения пассажиров."
type textarea "Broneerimiseks palun kirjutage reisijate nimed, sünniaeg, r"
type textarea "Чтобы сделать заказ, пожалуйста, напишите имена пассажиров, даты их рождения,"
type textarea "Broneerimiseks palun kirjutage reisijate nimed, sünniaeg, reisidokume"
type textarea "Для бронирования, пожалуйста, укажите имена, даты рождения и проездные документ…"
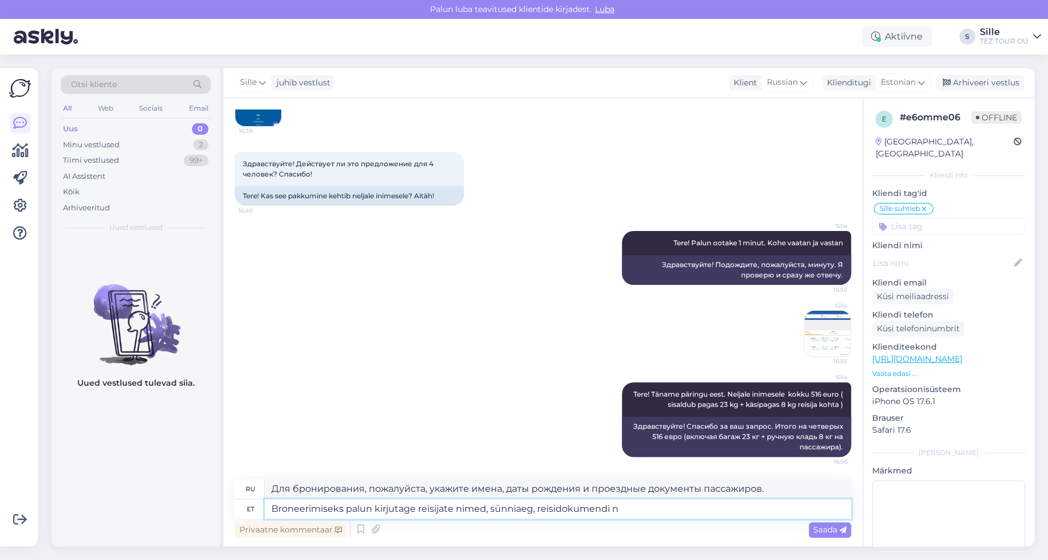
type textarea "Broneerimiseks palun kirjutage reisijate nimed, sünniaeg, reisidokumendi nu"
type textarea "Чтобы забронировать, пожалуйста, укажите имена пассажиров, дату их рождения и н…"
type textarea "Broneerimiseks palun kirjutage reisijate nimed, sünniaeg, reisidokumendi number…"
type textarea "Для бронирования, пожалуйста, укажите имена, даты рождения и номера проездных д…"
type textarea "Broneerimiseks palun kirjutage reisijate nimed, sünniaeg, reisidokumendi number…"
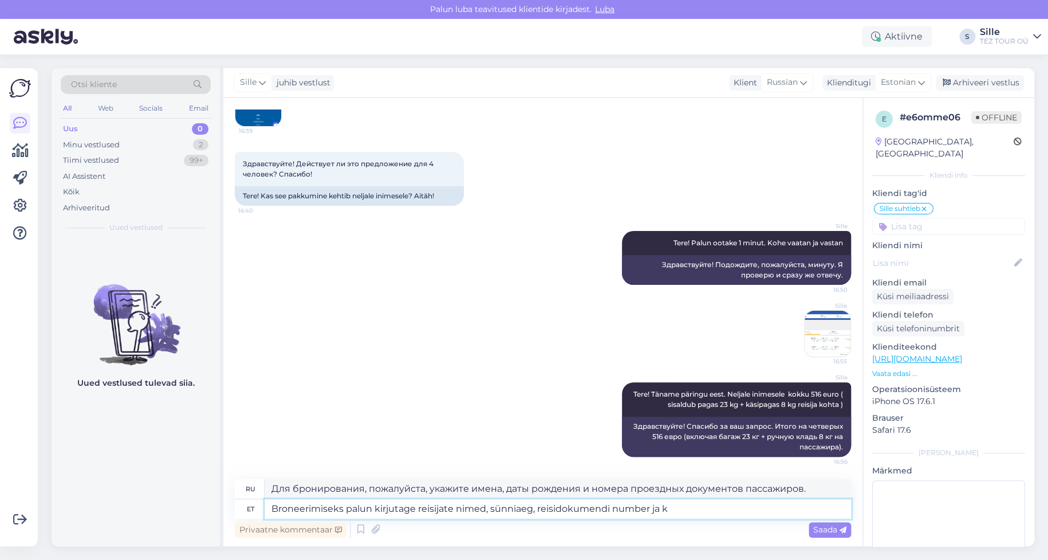
type textarea "Чтобы сделать заказ, укажите, пожалуйста, имена, даты рождения, номера проездны…"
type textarea "Broneerimiseks palun kirjutage reisijate nimed, sünniaeg, reisidokumendi number…"
type textarea "Чтобы забронировать, пожалуйста, укажите имена, даты рождения, номера проездных…"
type textarea "Broneerimiseks palun kirjutage reisijate nimed, sünniaeg, reisidokumendi number…"
type textarea "Чтобы забронировать, пожалуйста, укажите имена пассажиров, дату их рождения, но…"
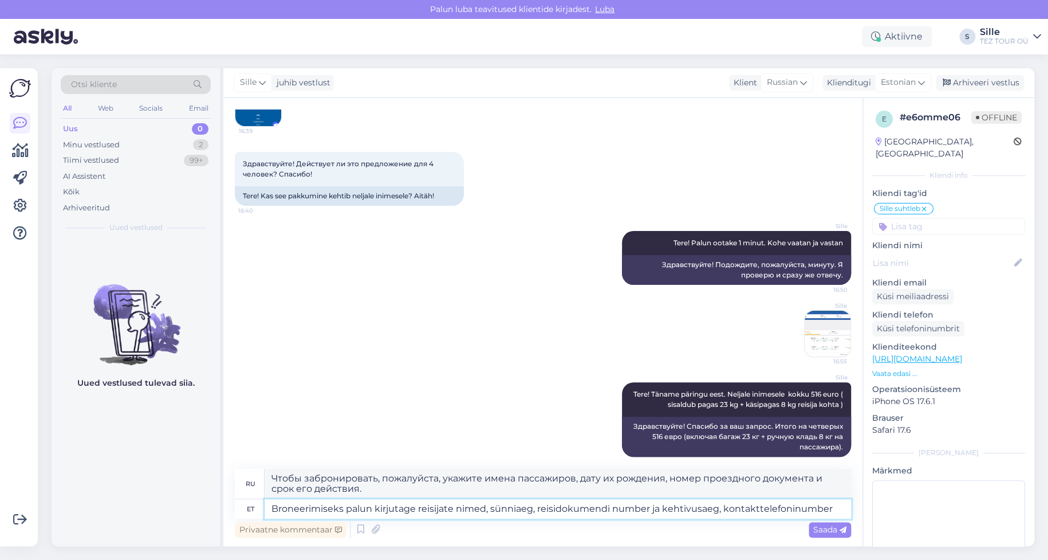
type textarea "Broneerimiseks palun kirjutage reisijate nimed, sünniaeg, reisidokumendi number…"
type textarea "Для бронирования, пожалуйста, укажите имена пассажиров, дату рождения, номер и …"
type textarea "Broneerimiseks palun kirjutage reisijate nimed, sünniaeg, reisidokumendi number…"
type textarea "Для бронирования, пожалуйста, укажите имена пассажиров, дату рождения, номер пр…"
type textarea "Broneerimiseks palun kirjutage reisijate nimed, sünniaeg, reisidokumendi number…"
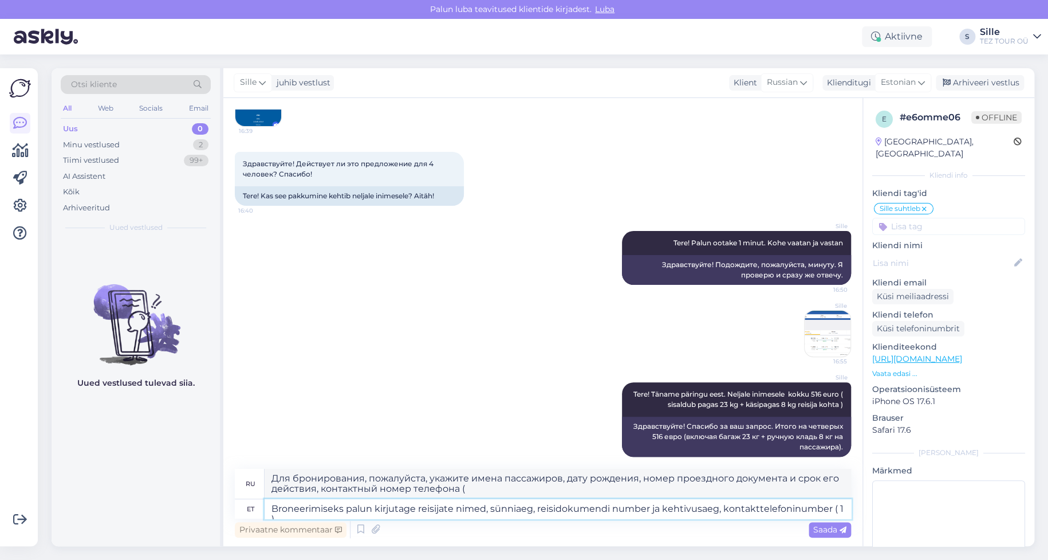
type textarea "Для бронирования, пожалуйста, укажите имена пассажиров, дату рождения, номер пр…"
type textarea "Broneerimiseks palun kirjutage reisijate nimed, sünniaeg, reisidokumendi number…"
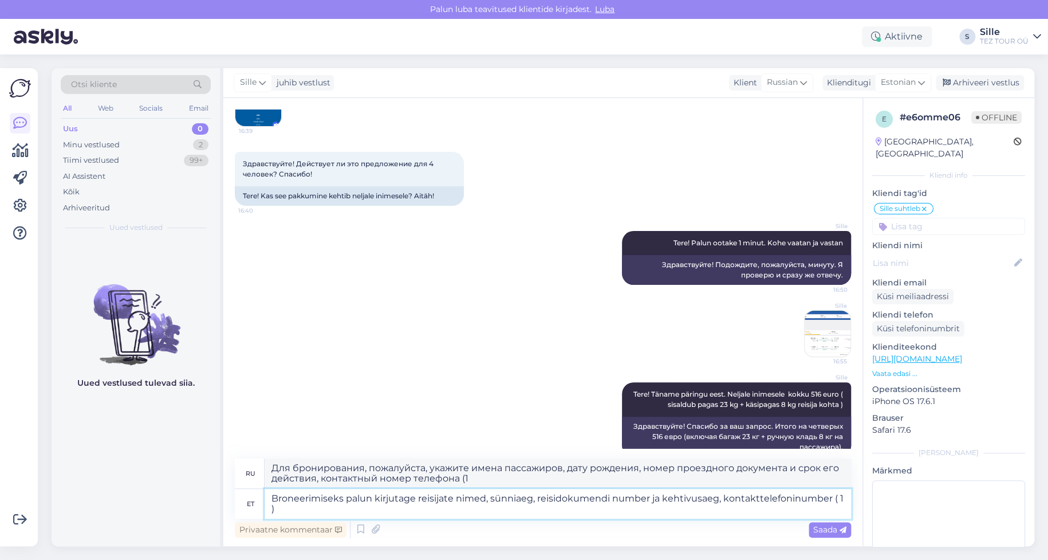
type textarea "Для бронирования, пожалуйста, укажите имена пассажиров, дату рождения, номер и …"
type textarea "Broneerimiseks palun kirjutage reisijate nimed, sünniaeg, reisidokumendi number…"
type textarea "Для бронирования, пожалуйста, укажите имена пассажиров, дату рождения, номер пр…"
type textarea "Broneerimiseks palun kirjutage reisijate nimed, sünniaeg, reisidokumendi number…"
type textarea "Для бронирования, пожалуйста, укажите имена пассажиров, дату рождения, номер пр…"
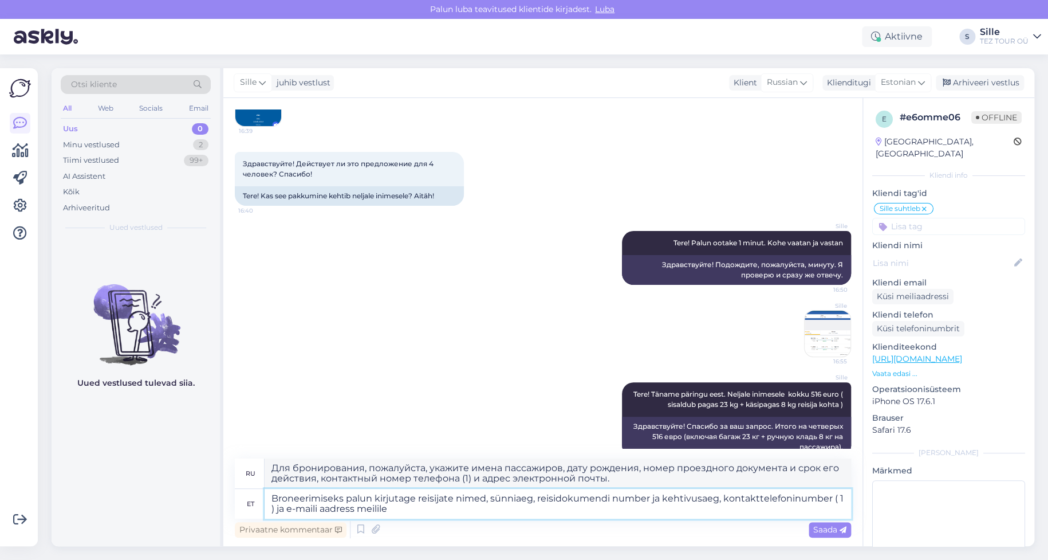
type textarea "Broneerimiseks palun kirjutage reisijate nimed, sünniaeg, reisidokumendi number…"
type textarea "Для бронирования, пожалуйста, напишите на электронную почту имена пассажиров, д…"
type textarea "Broneerimiseks palun kirjutage reisijate nimed, sünniaeg, reisidokumendi number…"
type textarea "Чтобы забронировать, пожалуйста, напишите имена пассажиров, дату рождения, номе…"
type textarea "Broneerimiseks palun kirjutage reisijate nimed, sünniaeg, reisidokumendi number…"
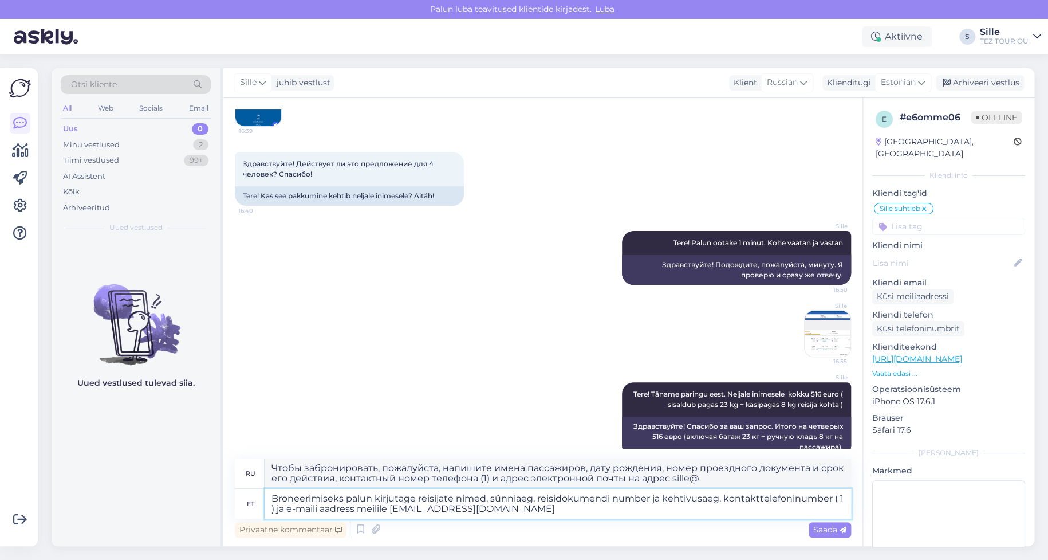
type textarea "Для бронирования, пожалуйста, напишите имена пассажиров, дату рождения, номер п…"
type textarea "Broneerimiseks palun kirjutage reisijate nimed, sünniaeg, reisidokumendi number…"
click at [836, 528] on span "Saada" at bounding box center [829, 529] width 33 height 10
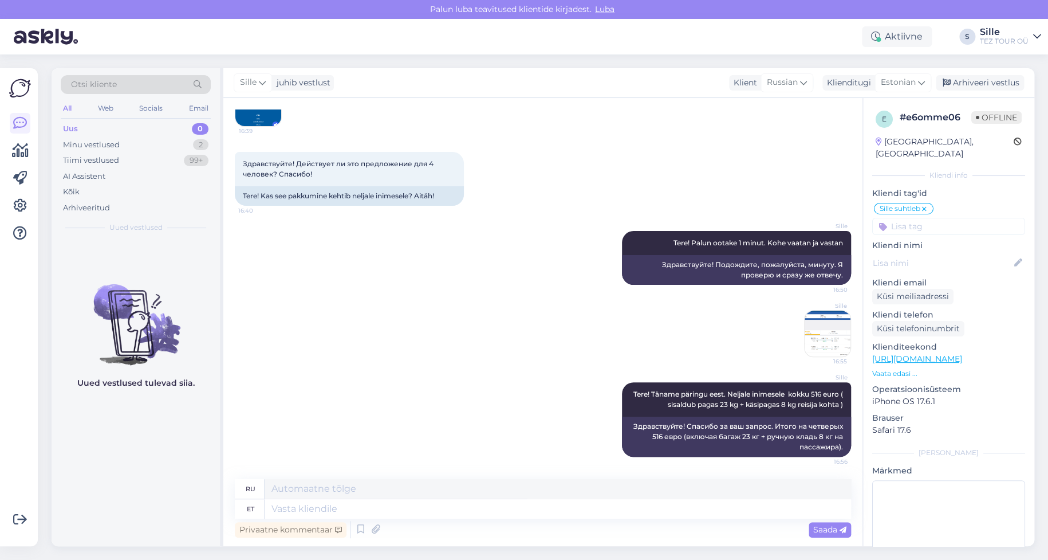
scroll to position [231, 0]
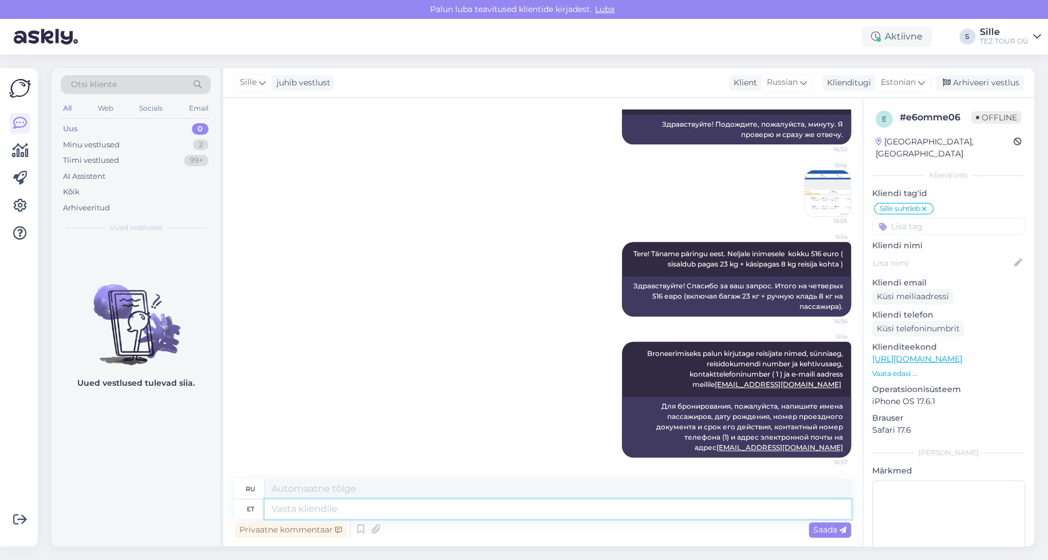
click at [299, 506] on textarea at bounding box center [558, 508] width 587 height 19
type textarea "Lennule"
type textarea "В самолет"
type textarea "Lennule on"
type textarea "Полет - это"
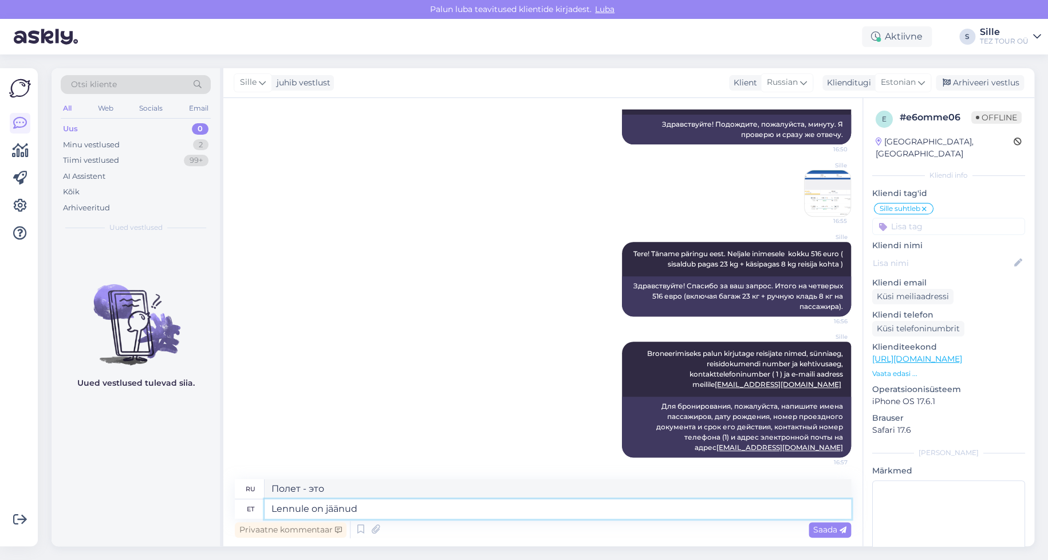
type textarea "Lennule on jäänud v"
type textarea "Время до полета еще есть."
type textarea "Lennule on jäänud viimased"
type textarea "Последние остались на рейсе"
type textarea "Lennule on jäänud viimased 9"
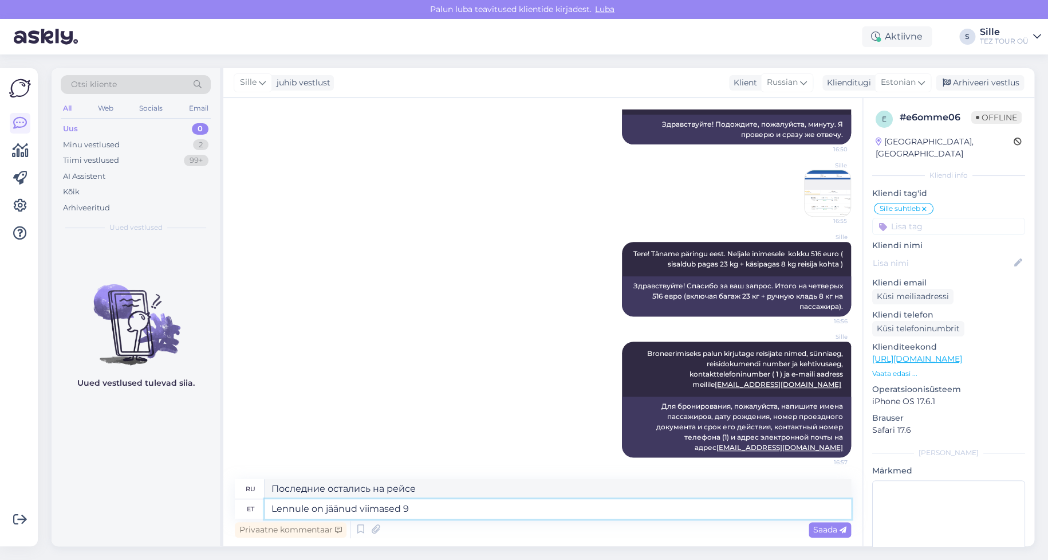
type textarea "На рейс осталось 9 человек."
type textarea "Lennule on jäänud viimased 9 kohta"
type textarea "На рейсе осталось всего 9 мест."
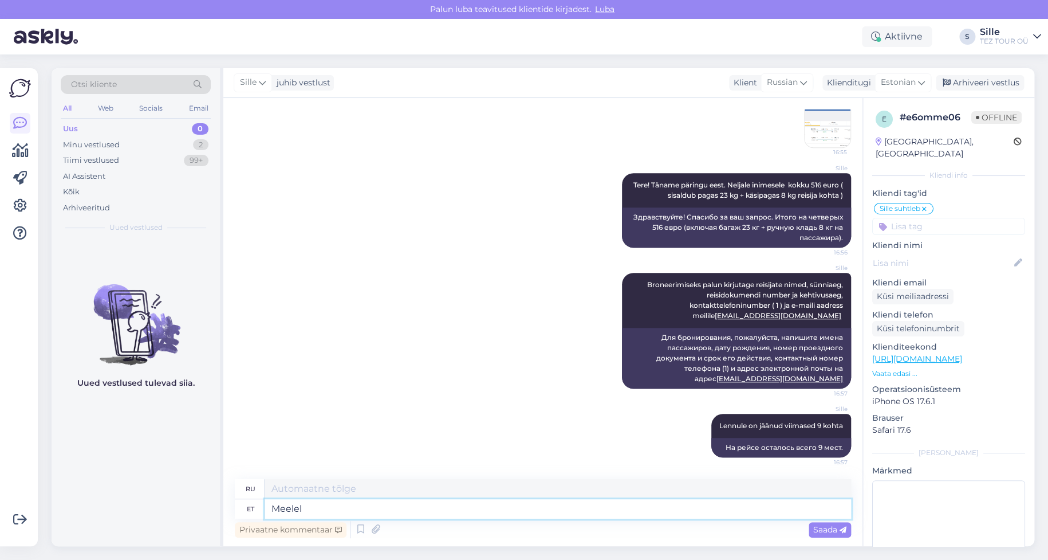
type textarea "Meeleld"
type textarea "На уме"
type textarea "Meeleldi"
type textarea "Охотно"
type textarea "Meeleldi broneerin"
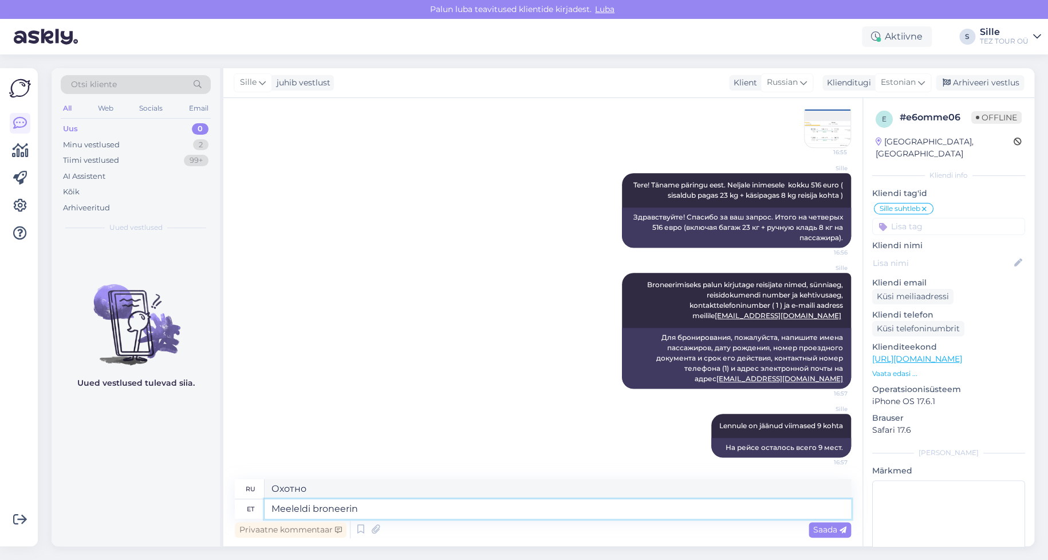
type textarea "Я хотел бы забронировать."
type textarea "Meeleldi broneerin Teile s"
type textarea "Я с удовольствием забронирую для вас столик."
type textarea "Meeleldi broneerin Teile soovitud"
type textarea "Я с удовольствием забронирую для вас желаемый вариант."
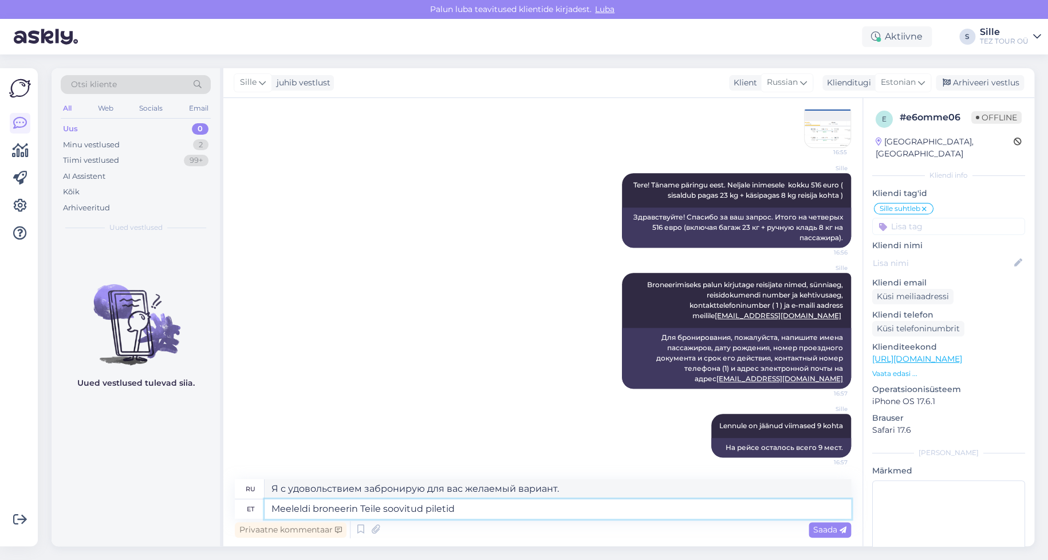
type textarea "Meeleldi broneerin Teile soovitud piletid"
type textarea "Я с удовольствием забронирую для вас нужные билеты."
type textarea "Meeleldi broneerin Teile soovitud piletid"
drag, startPoint x: 833, startPoint y: 531, endPoint x: 821, endPoint y: 530, distance: 12.0
click at [833, 530] on span "Saada" at bounding box center [829, 529] width 33 height 10
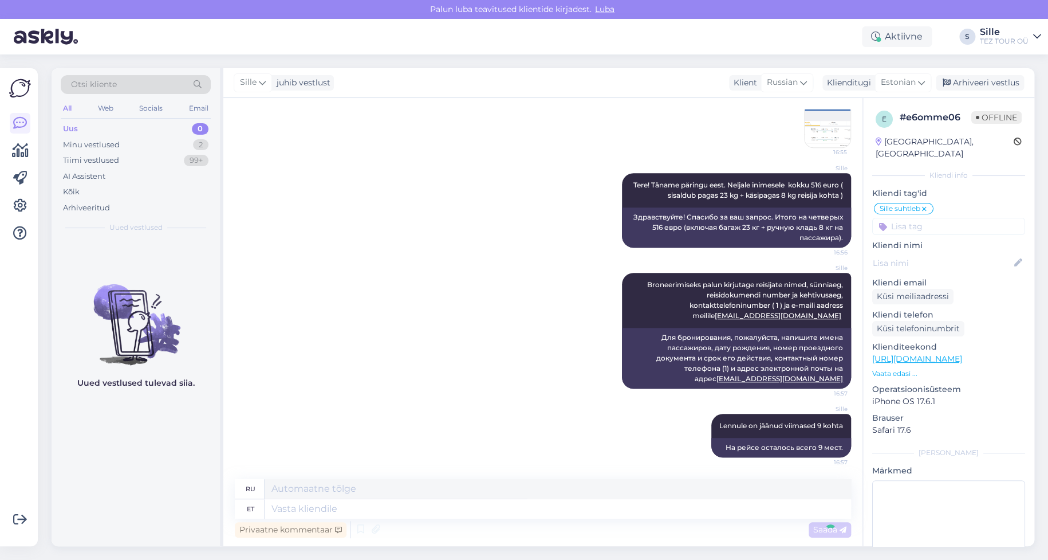
scroll to position [368, 0]
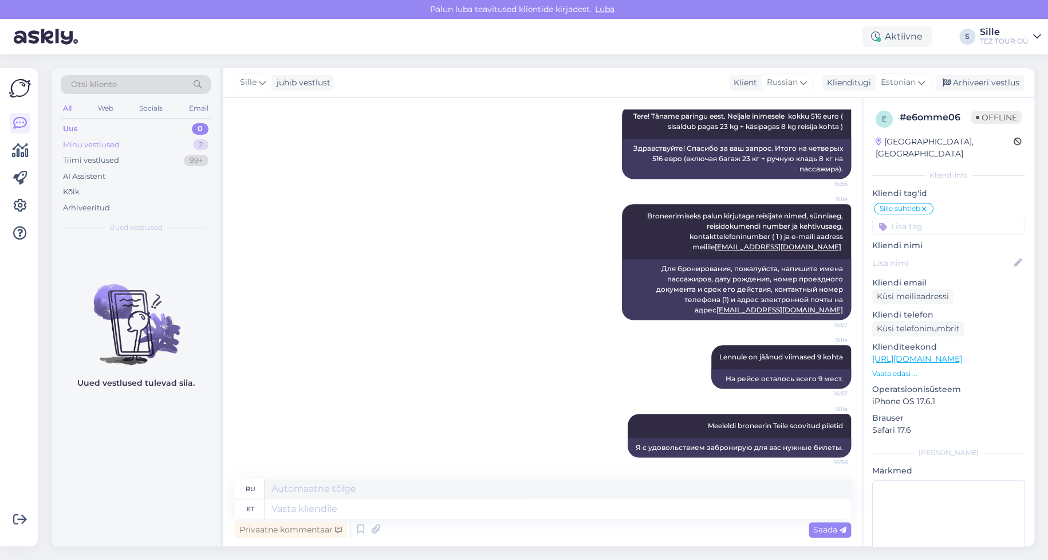
click at [108, 143] on div "Minu vestlused" at bounding box center [91, 144] width 57 height 11
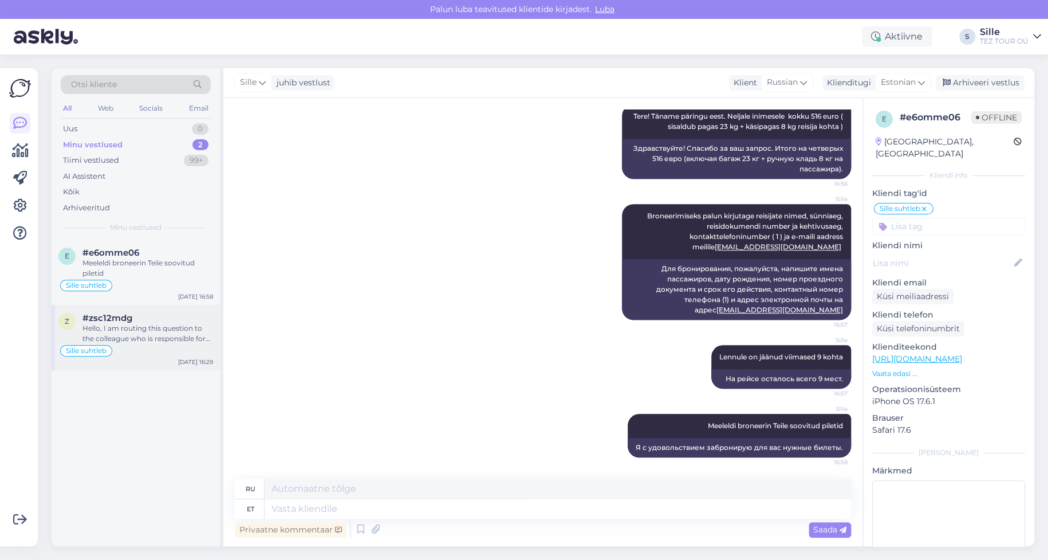
click at [133, 333] on div "Hello, I am routing this question to the colleague who is responsible for this …" at bounding box center [147, 333] width 131 height 21
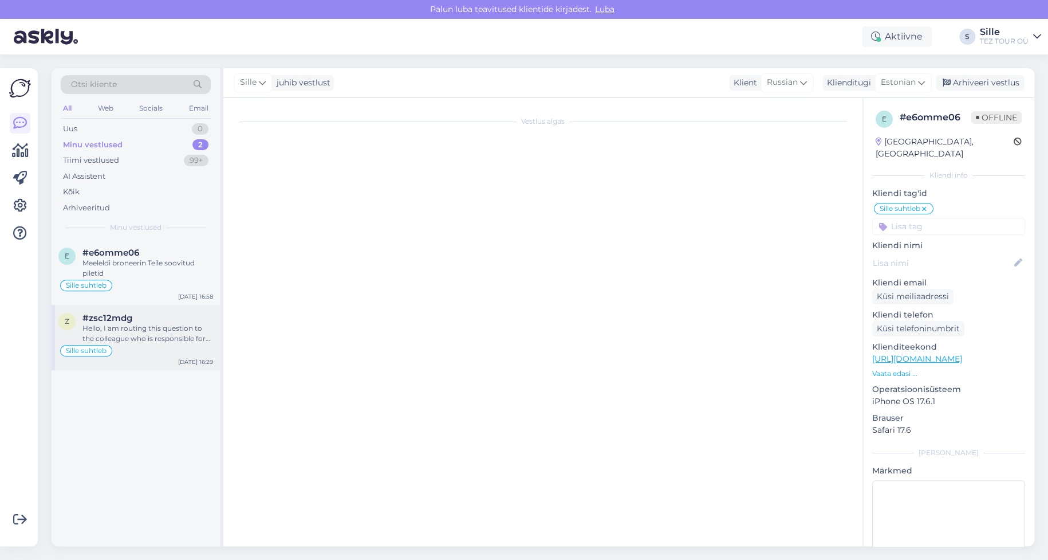
scroll to position [0, 0]
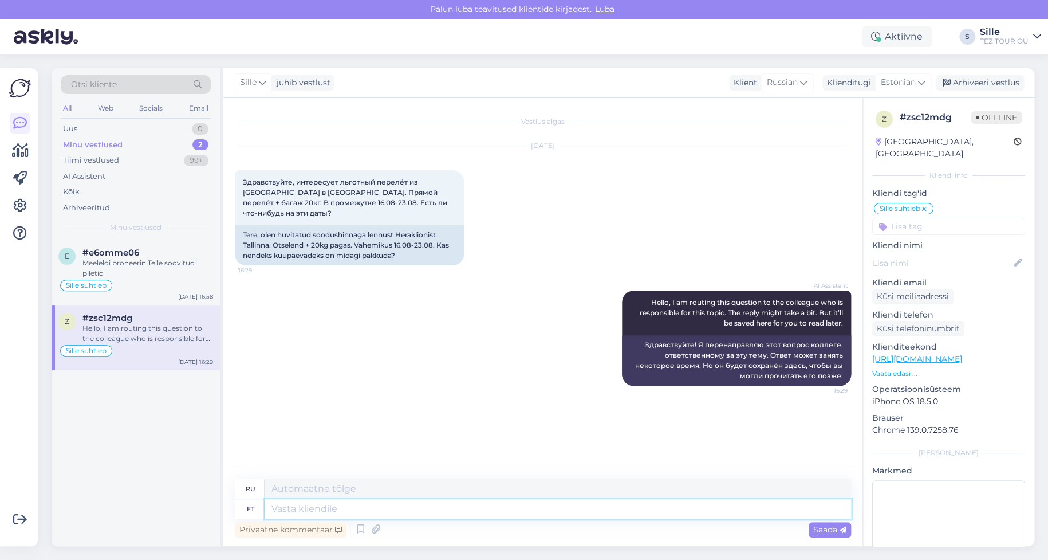
click at [306, 507] on textarea at bounding box center [558, 508] width 587 height 19
type textarea "Tere!"
type textarea "Привет!"
type textarea "Tere! Täname"
type textarea "Привет! [GEOGRAPHIC_DATA]."
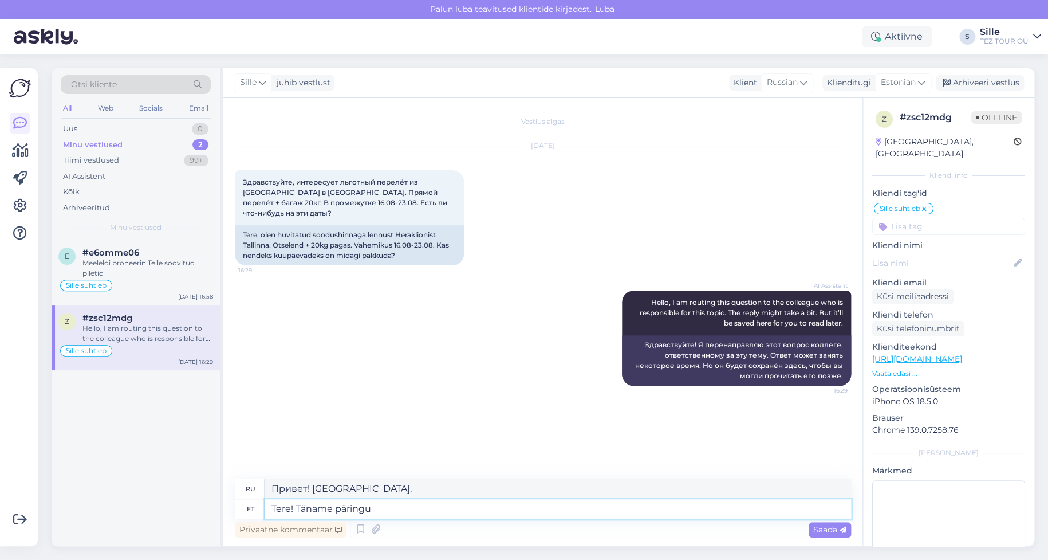
type textarea "Tere! Täname päringu e"
type textarea "Здравствуйте! Спасибо за ваш запрос."
type textarea "Tere! Täname päringu eest. Teile s"
type textarea "Здравствуйте! Спасибо за ваш запрос. Вам"
type textarea "Tere! Täname päringu eest. Teile sobilikul a"
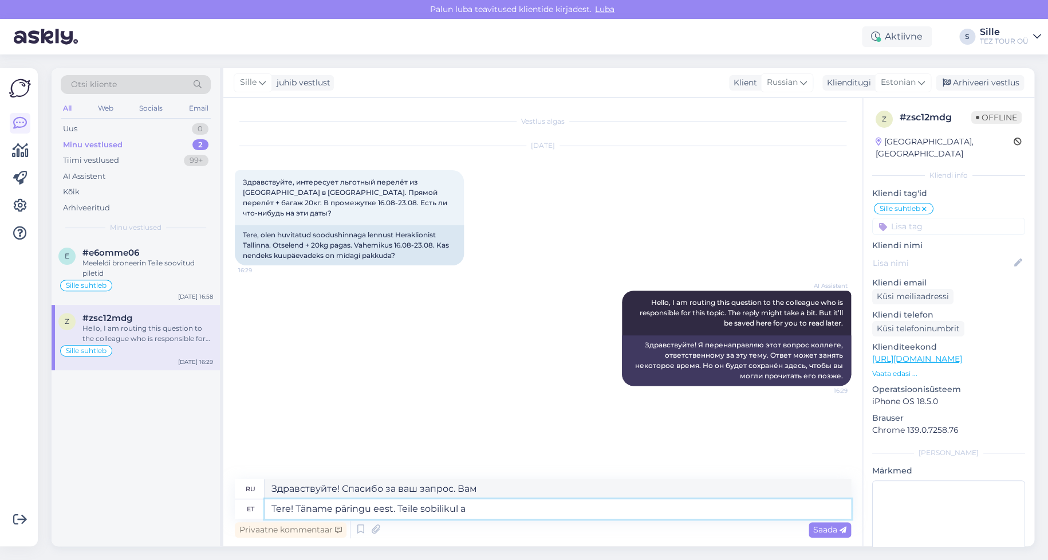
type textarea "Здравствуйте! Спасибо за ваш запрос. Как вам будет удобно."
type textarea "Tere! Täname päringu eest. Teile sobilikul ajavahemikul"
type textarea "Здравствуйте! Спасибо за ваш запрос. В удобное для вас время."
type textarea "Tere! Täname päringu eest. Teile sobilikul ajavahemikul pileteid"
type textarea "Здравствуйте! Спасибо за ваш запрос. Билеты доступны на удобное для вас время."
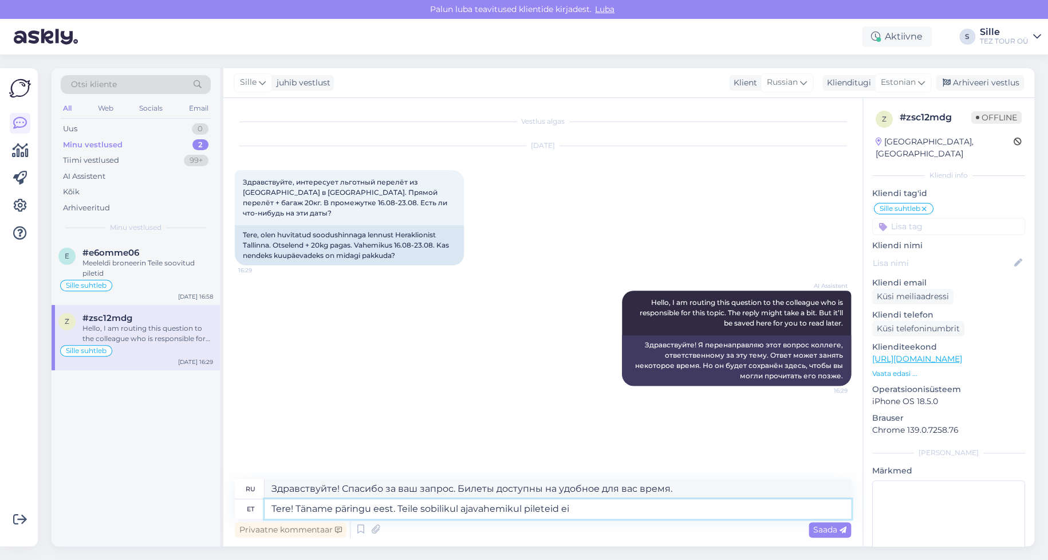
type textarea "Tere! Täname päringu eest. Teile sobilikul ajavahemikul pileteid ei o"
type textarea "Здравствуйте! Спасибо за ваш запрос. На подходящее вам время билетов нет."
type textarea "Tere! Täname päringu eest. Teile sobilikul ajavahemikul pileteid ei ole"
type textarea "Здравствуйте! Спасибо за ваш запрос. Билетов на указанный вами период нет."
type textarea "Tere! Täname päringu eest. Teile sobilikul ajavahemikul pileteid ei ole"
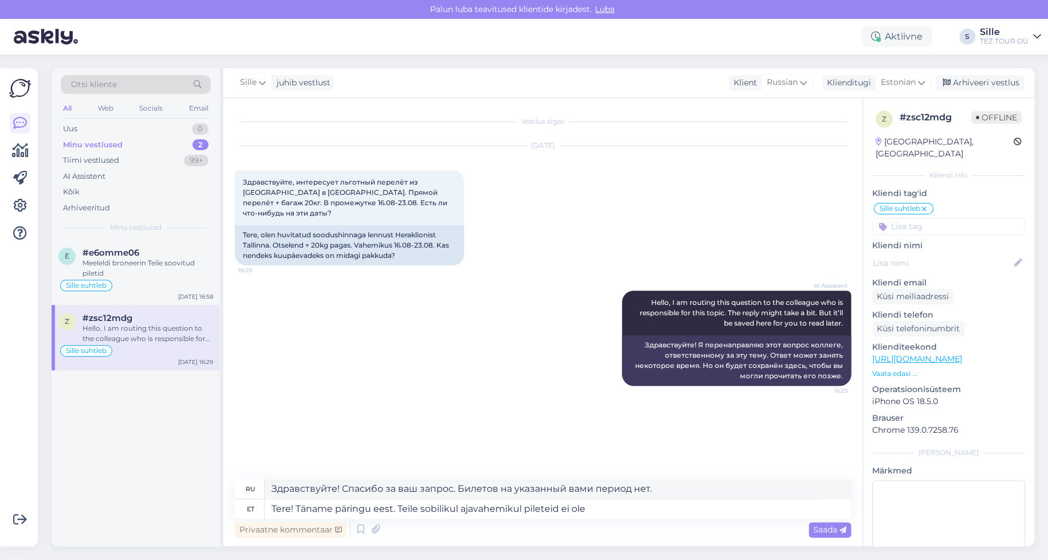
drag, startPoint x: 178, startPoint y: 339, endPoint x: 209, endPoint y: 320, distance: 36.0
click at [178, 338] on div "Hello, I am routing this question to the colleague who is responsible for this …" at bounding box center [147, 333] width 131 height 21
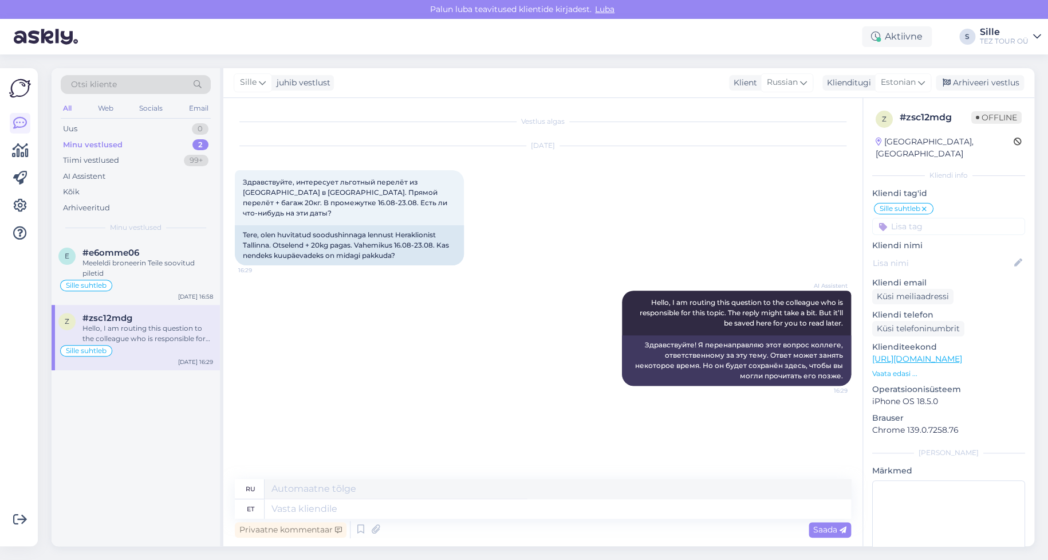
drag, startPoint x: 975, startPoint y: 84, endPoint x: 947, endPoint y: 91, distance: 28.9
click at [975, 82] on div "Arhiveeri vestlus" at bounding box center [980, 82] width 88 height 15
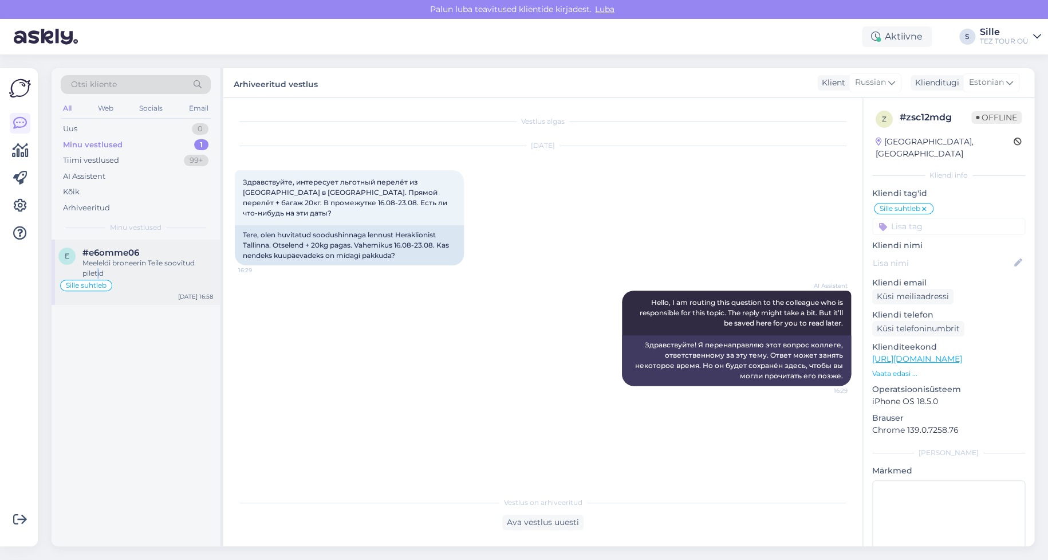
drag, startPoint x: 99, startPoint y: 269, endPoint x: 109, endPoint y: 268, distance: 10.9
click at [99, 269] on div "Meeleldi broneerin Teile soovitud piletid" at bounding box center [147, 268] width 131 height 21
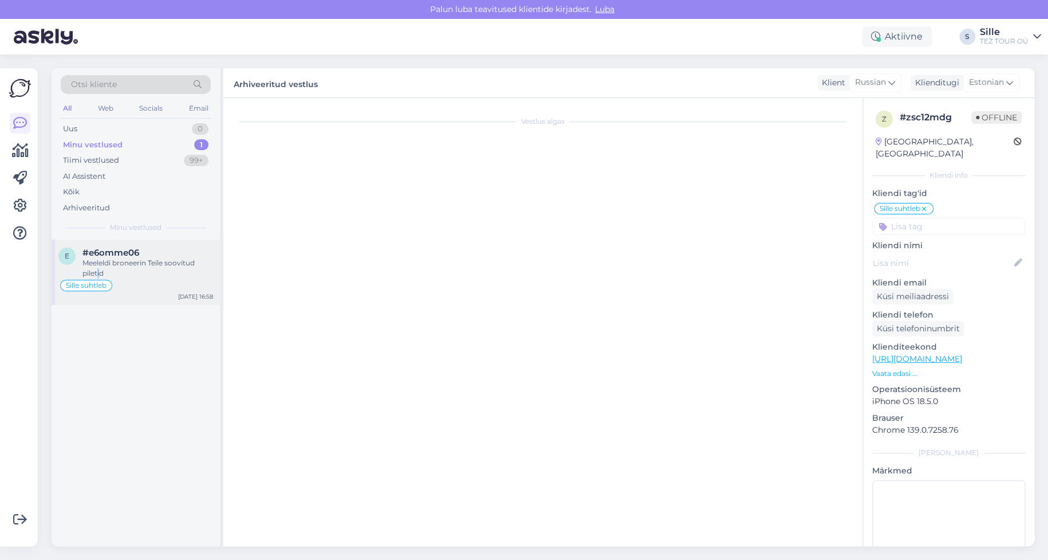
scroll to position [368, 0]
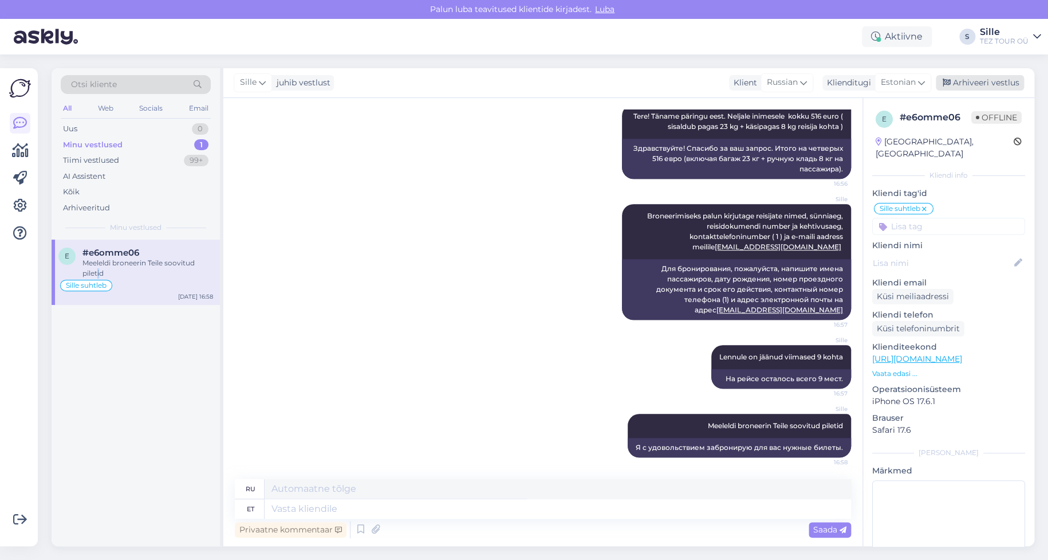
click at [1000, 81] on div "Arhiveeri vestlus" at bounding box center [980, 82] width 88 height 15
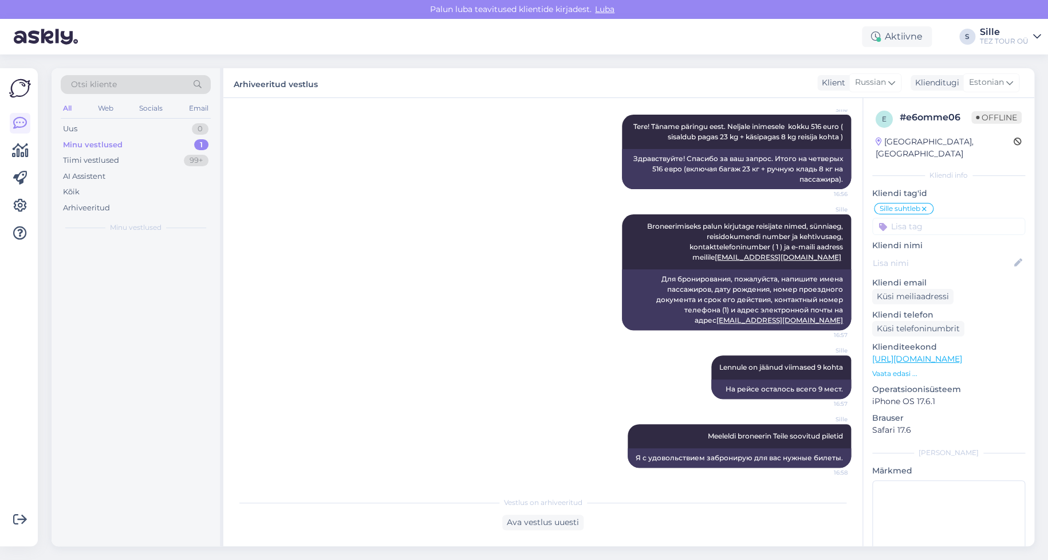
scroll to position [357, 0]
